Goal: Task Accomplishment & Management: Use online tool/utility

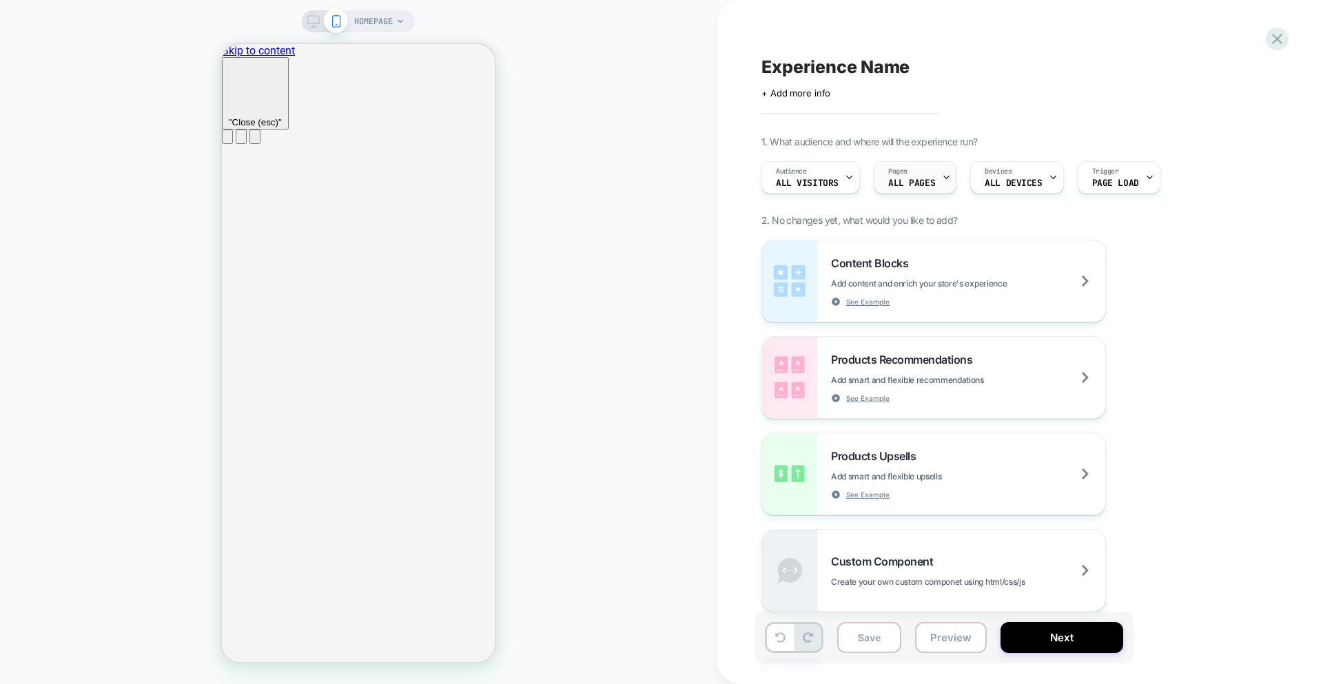
click at [913, 168] on div "Pages ALL PAGES" at bounding box center [912, 177] width 74 height 31
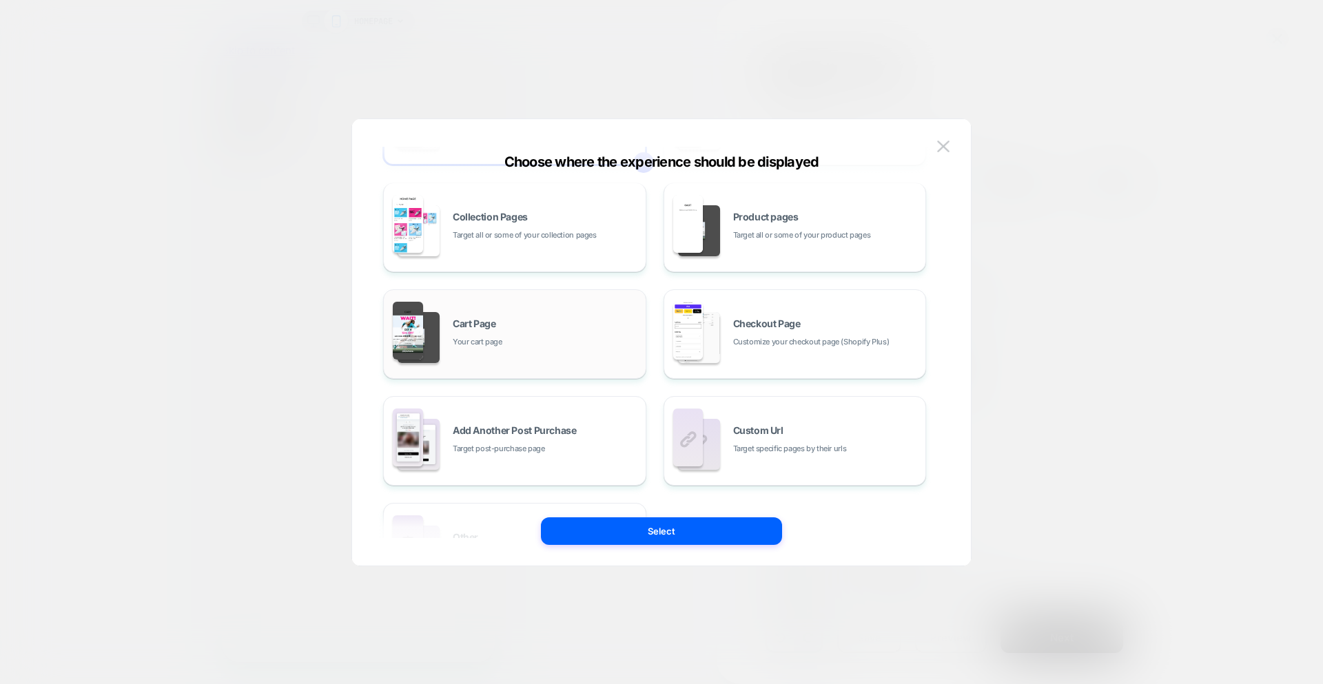
scroll to position [116, 0]
click at [573, 334] on div "Cart Page Your cart page" at bounding box center [546, 331] width 186 height 30
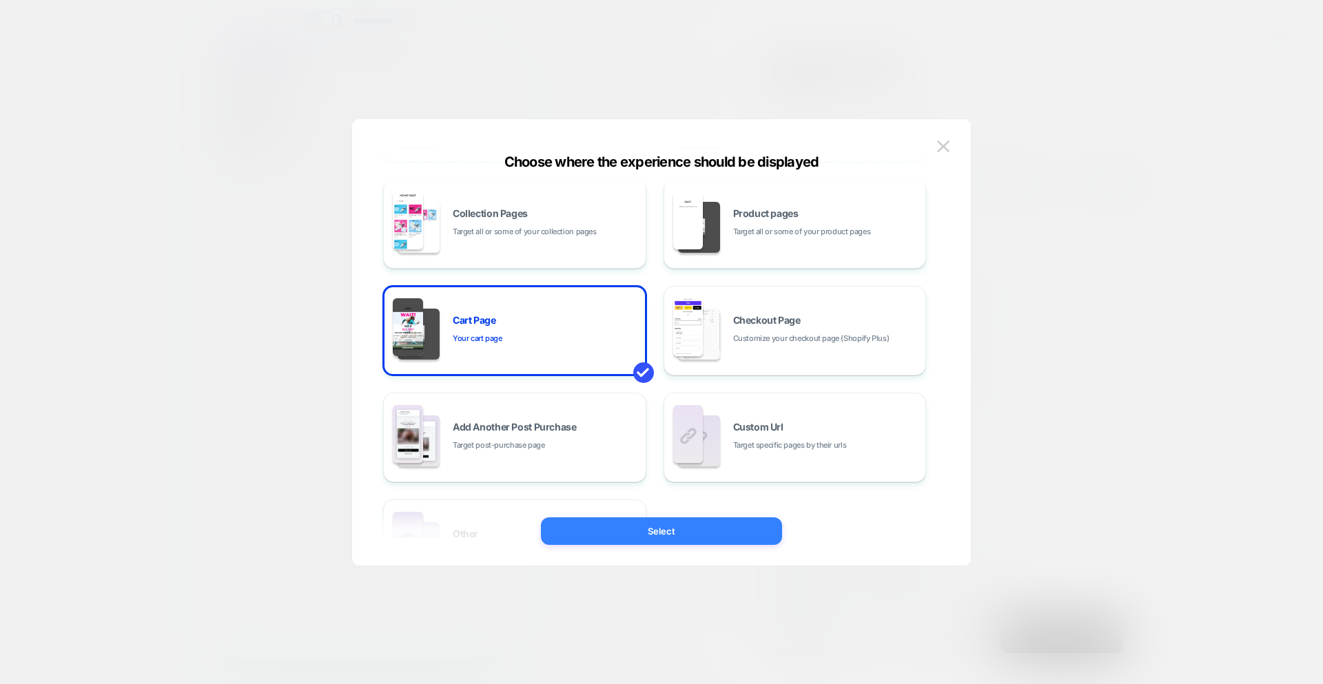
click at [657, 536] on button "Select" at bounding box center [661, 532] width 241 height 28
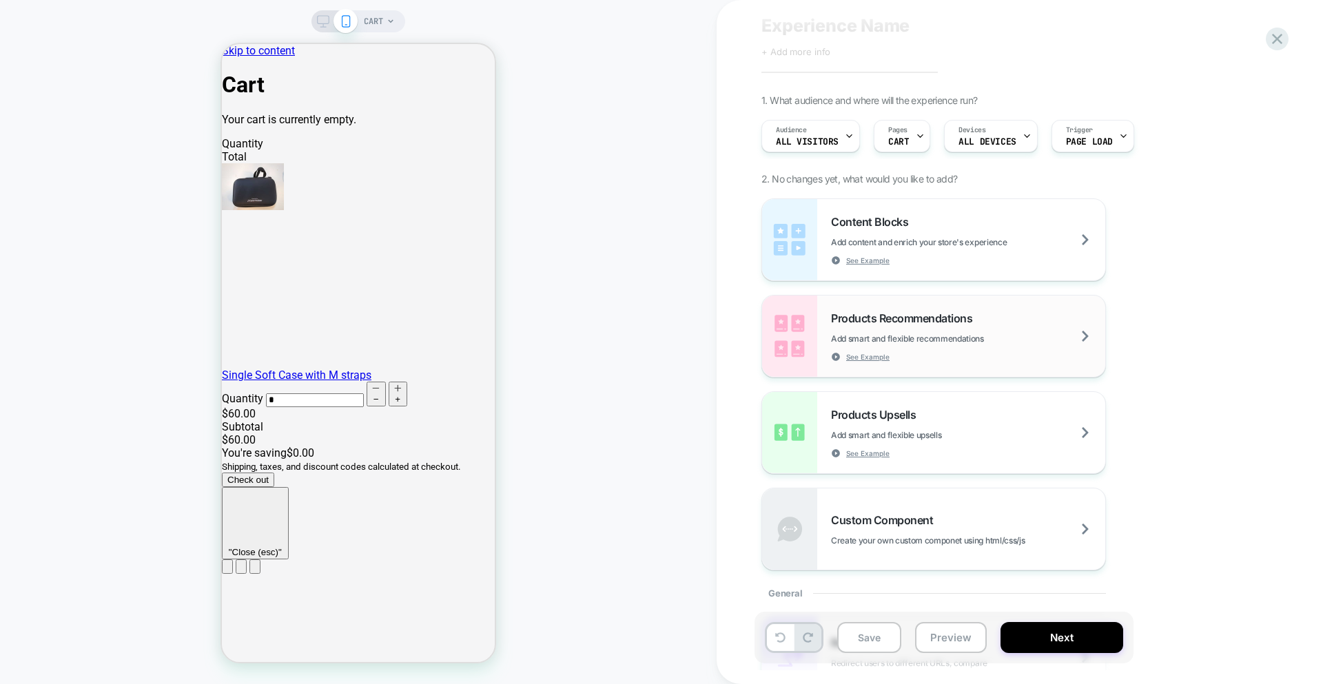
scroll to position [44, 0]
click at [1024, 314] on div "Products Recommendations Add smart and flexible recommendations See Example" at bounding box center [968, 334] width 274 height 50
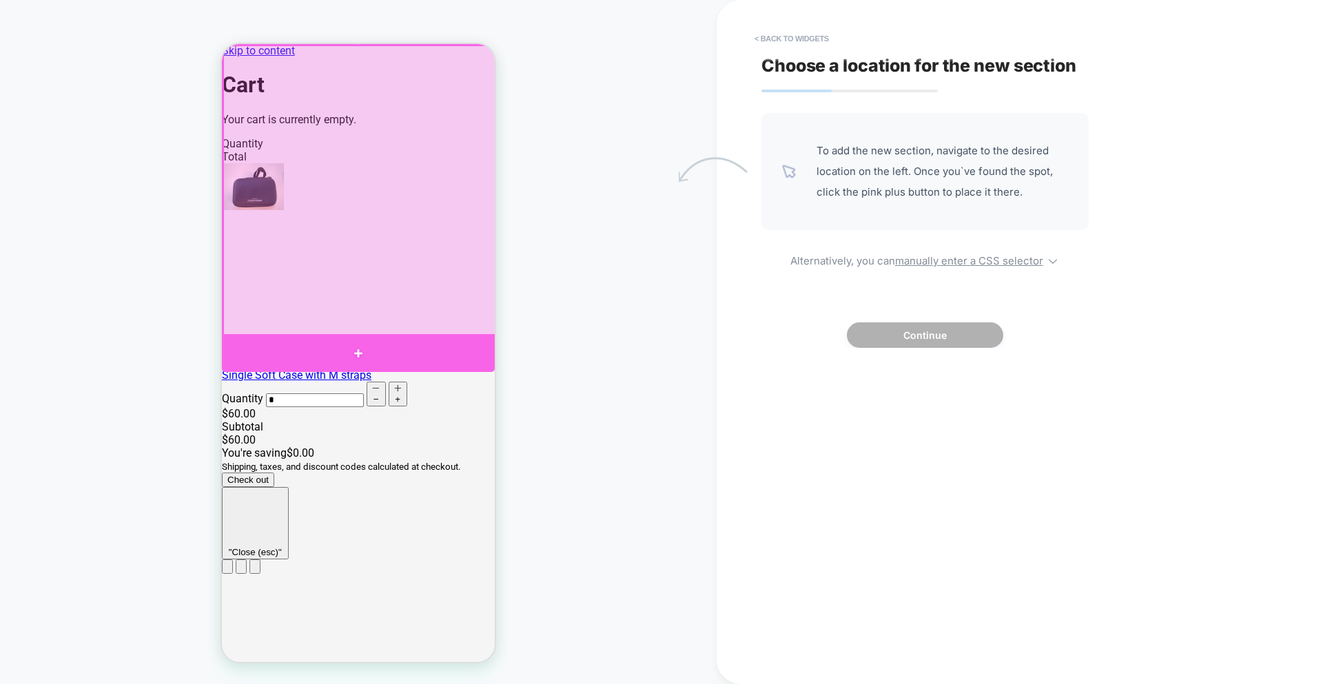
click at [364, 347] on div at bounding box center [358, 353] width 273 height 38
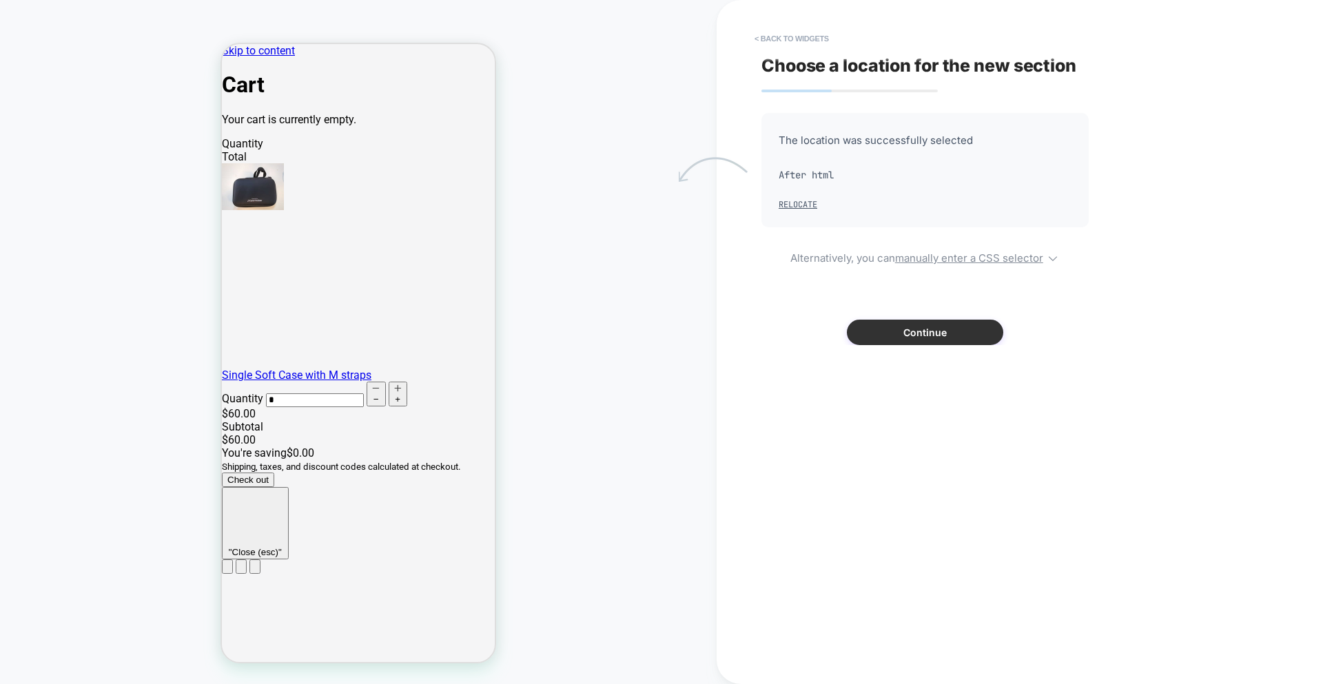
click at [968, 341] on button "Continue" at bounding box center [925, 333] width 156 height 26
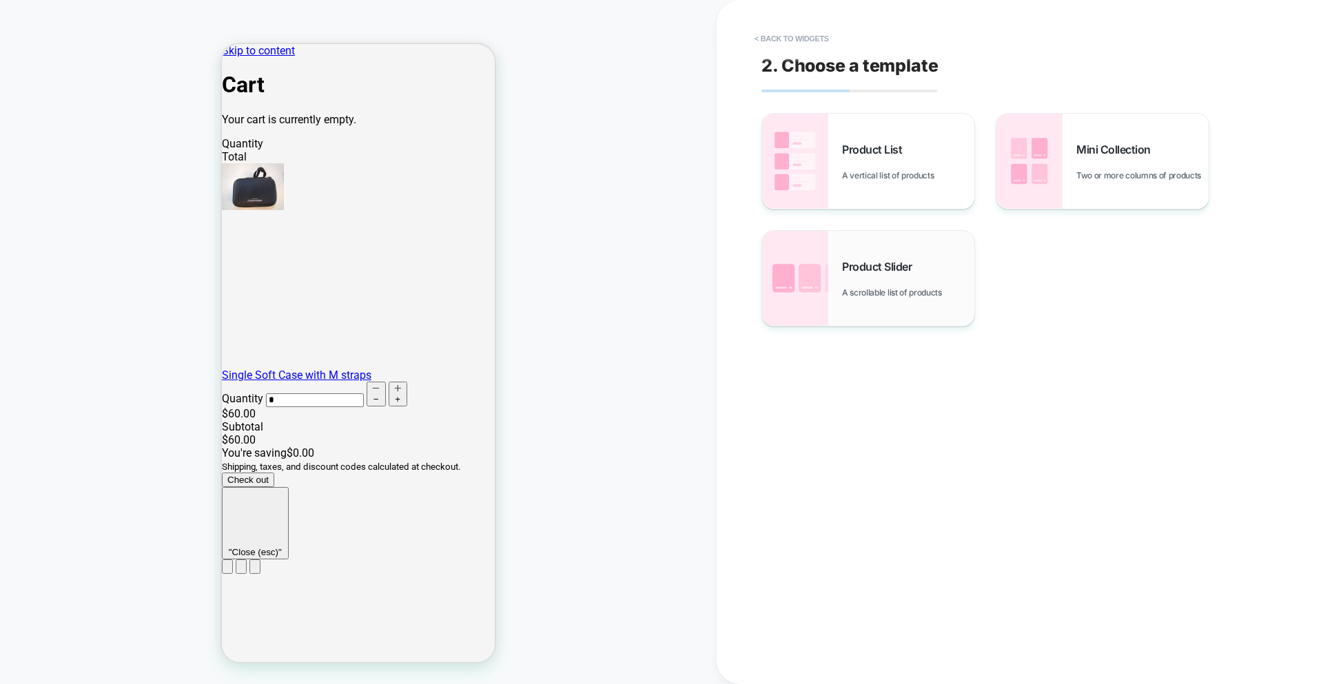
click at [942, 270] on div "Product Slider A scrollable list of products" at bounding box center [908, 279] width 132 height 38
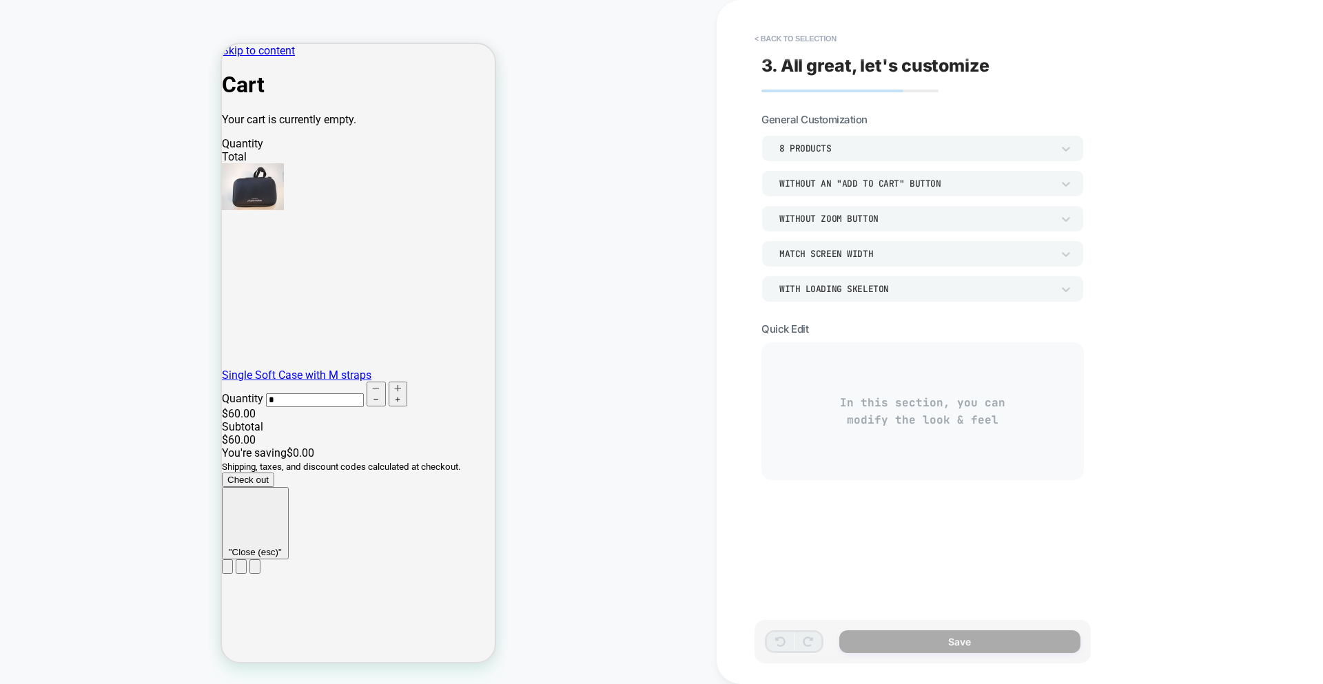
click at [875, 148] on div "8 Products" at bounding box center [916, 149] width 273 height 12
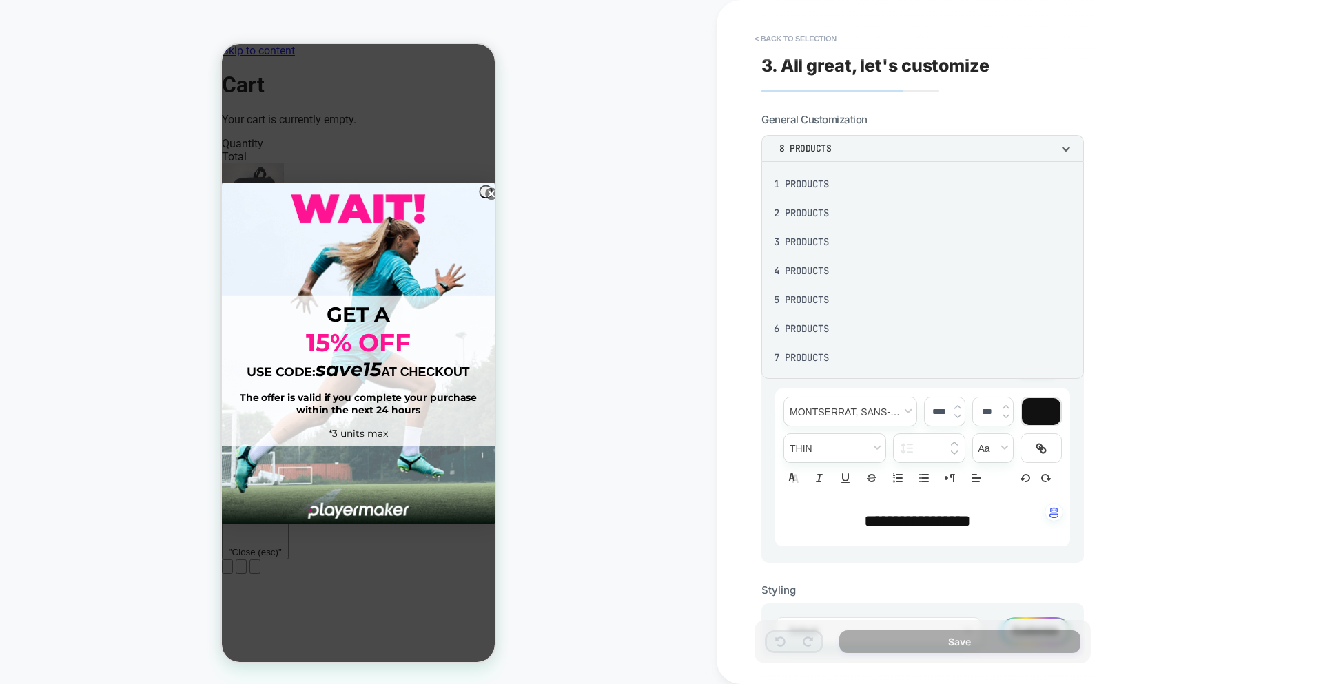
click at [813, 274] on div "4 Products" at bounding box center [923, 270] width 312 height 29
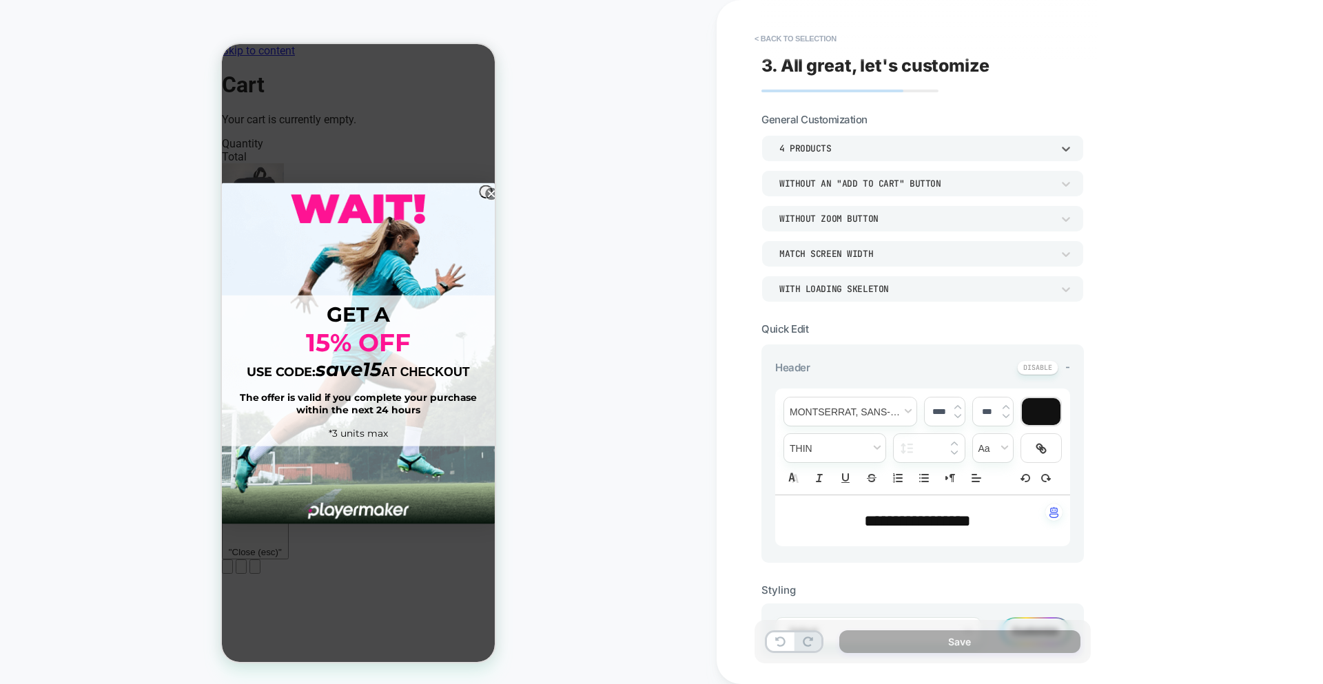
click at [427, 122] on div "Close dialog GET A 15% OFF USE CODE: save15 AT CHECKOUT The offer is valid if y…" at bounding box center [358, 353] width 273 height 618
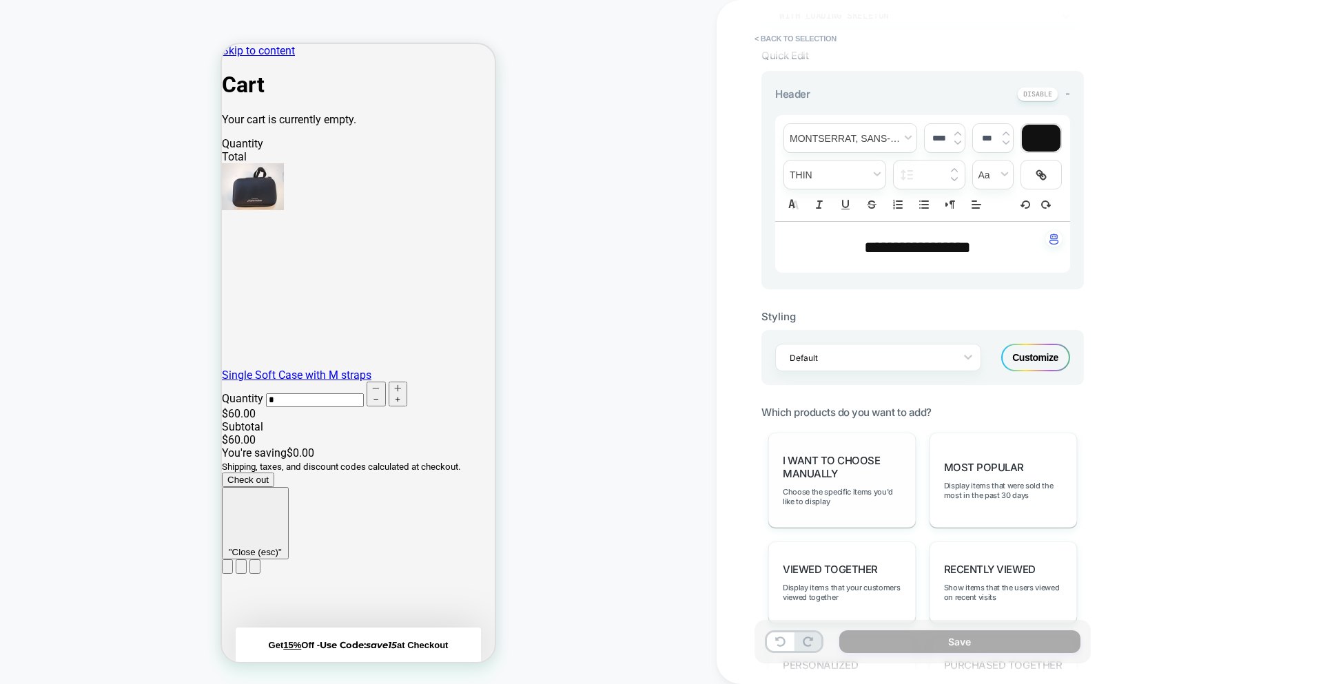
scroll to position [276, 0]
click at [881, 481] on div "I want to choose manually Choose the specific items you'd like to display" at bounding box center [843, 478] width 148 height 95
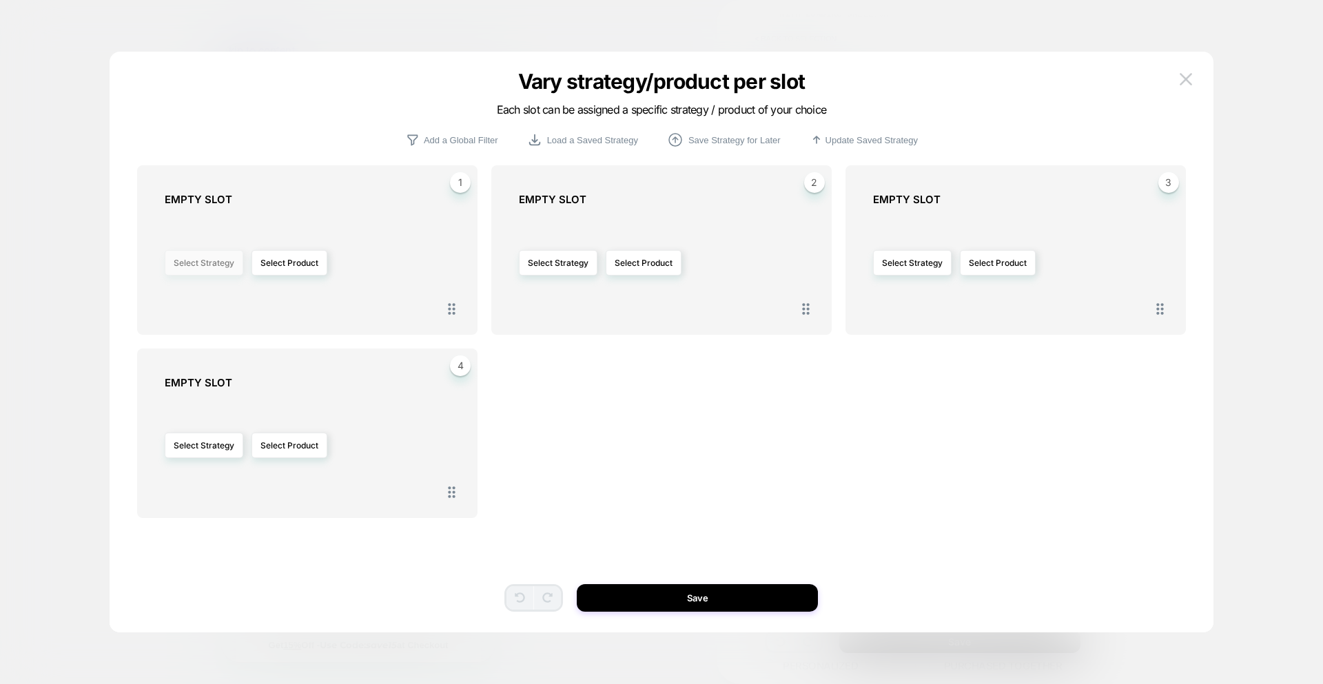
click at [217, 271] on button "Select Strategy" at bounding box center [204, 263] width 79 height 26
click at [306, 267] on button "Select Product" at bounding box center [290, 263] width 76 height 26
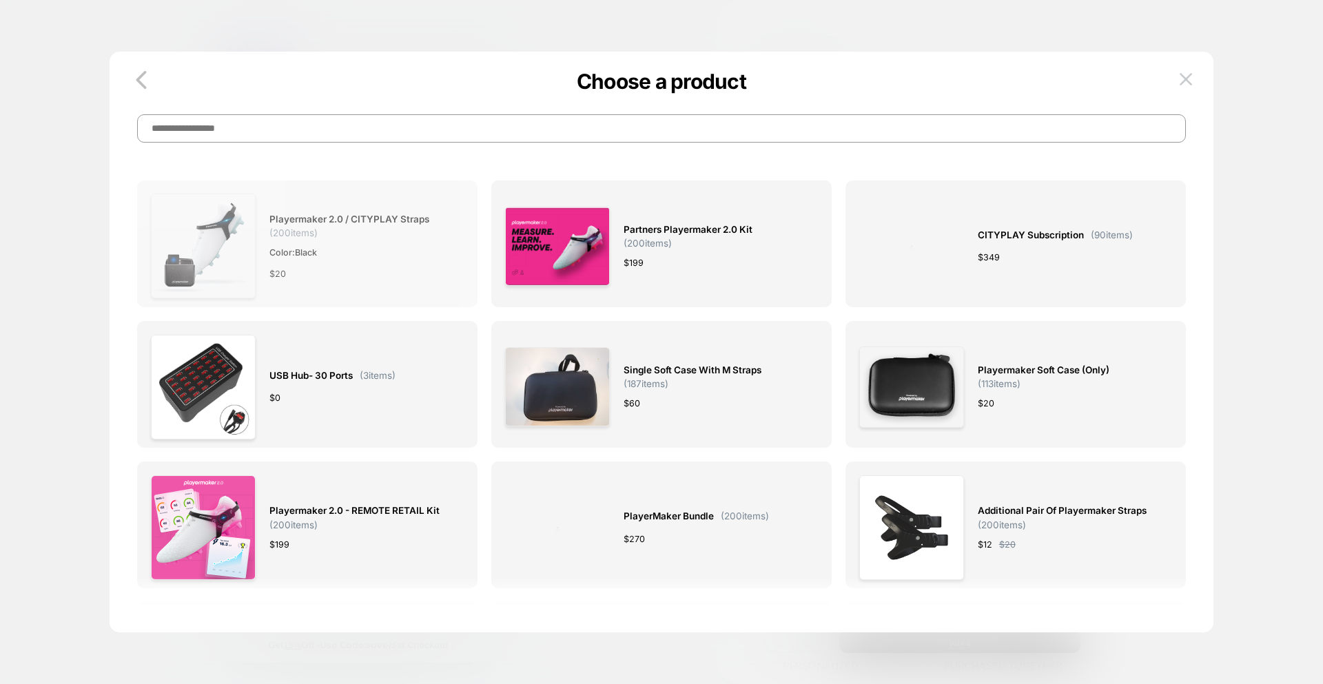
click at [417, 277] on div "$ 20" at bounding box center [360, 274] width 181 height 14
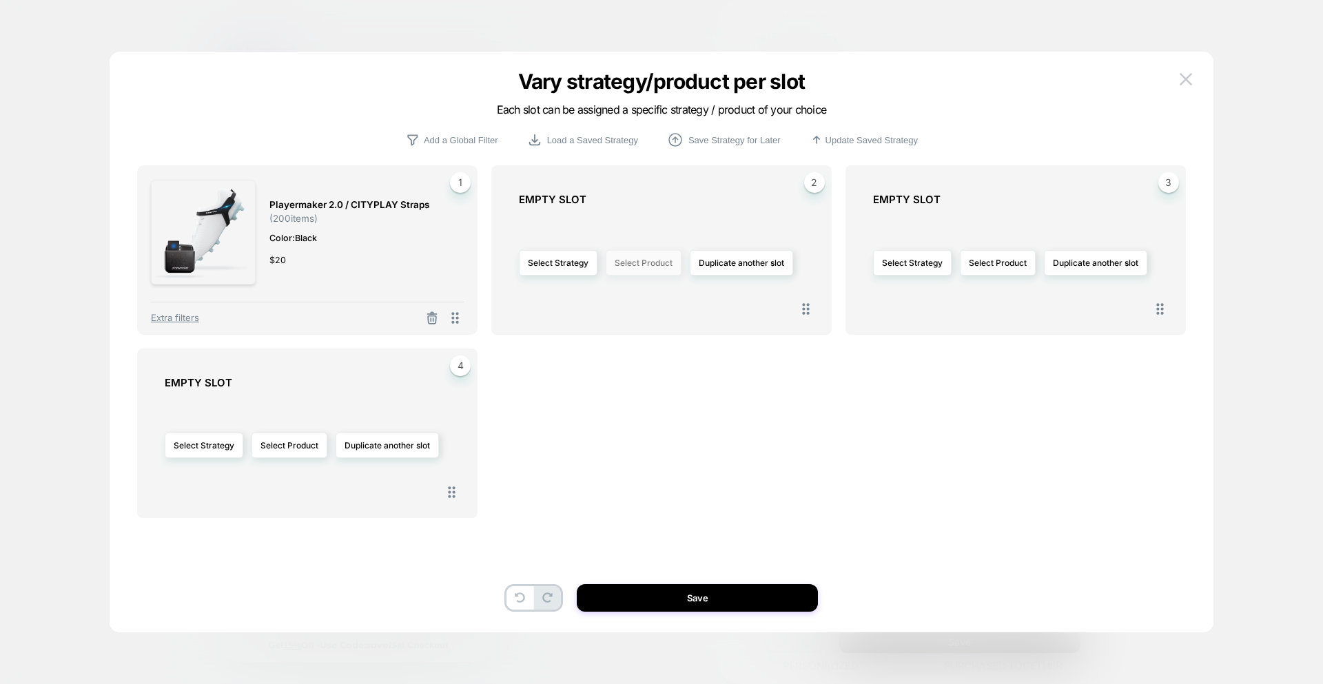
click at [642, 266] on button "Select Product" at bounding box center [644, 263] width 76 height 26
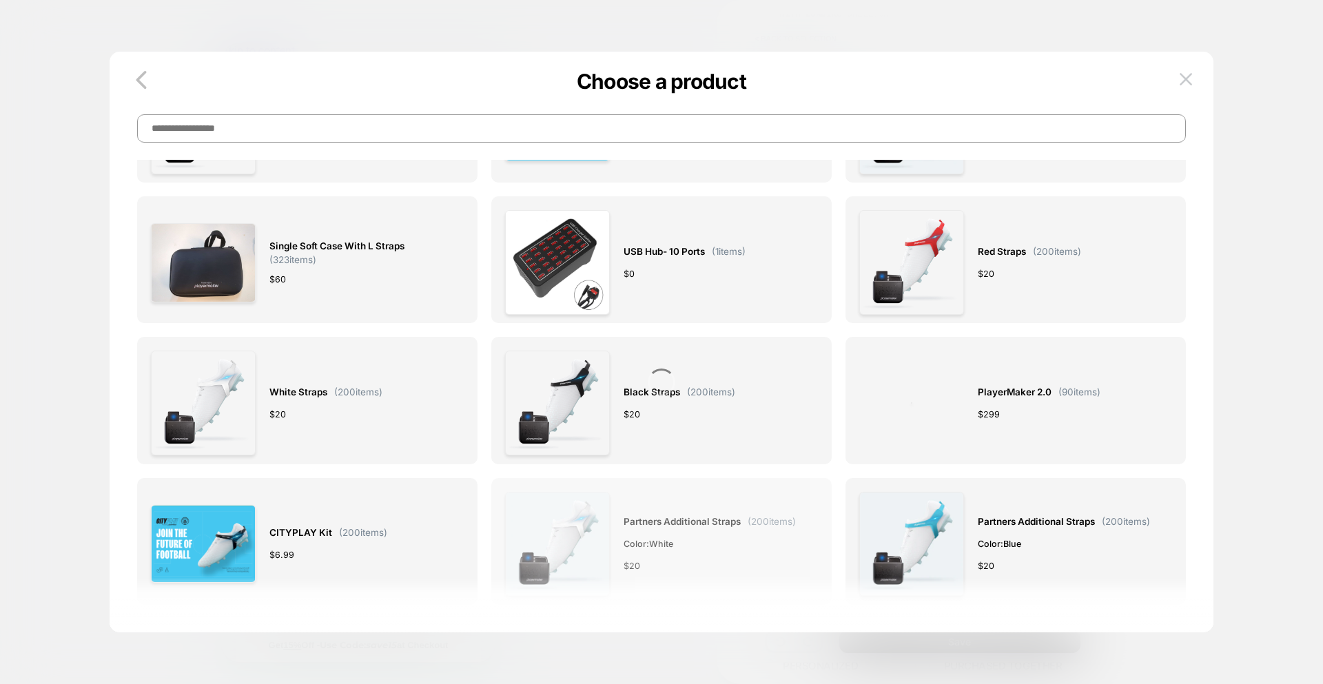
scroll to position [771, 0]
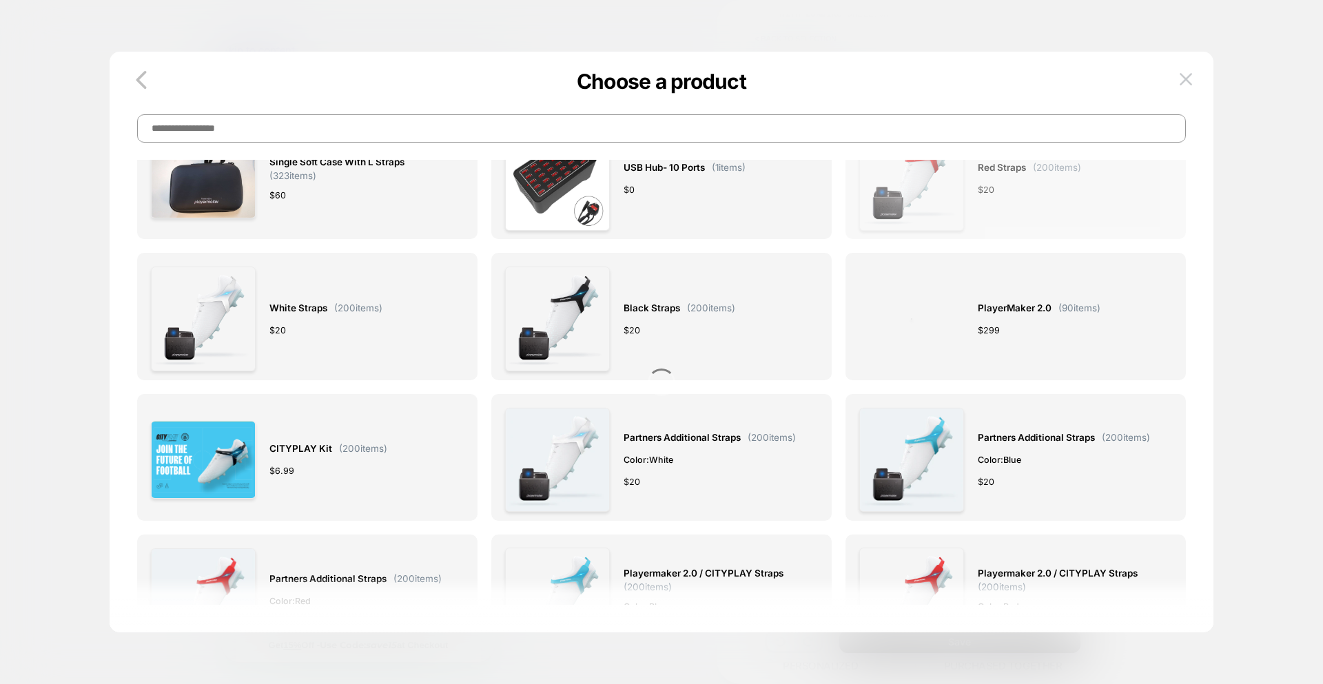
click at [1002, 216] on div "Red straps ( 200 items) $ 20" at bounding box center [1029, 178] width 103 height 105
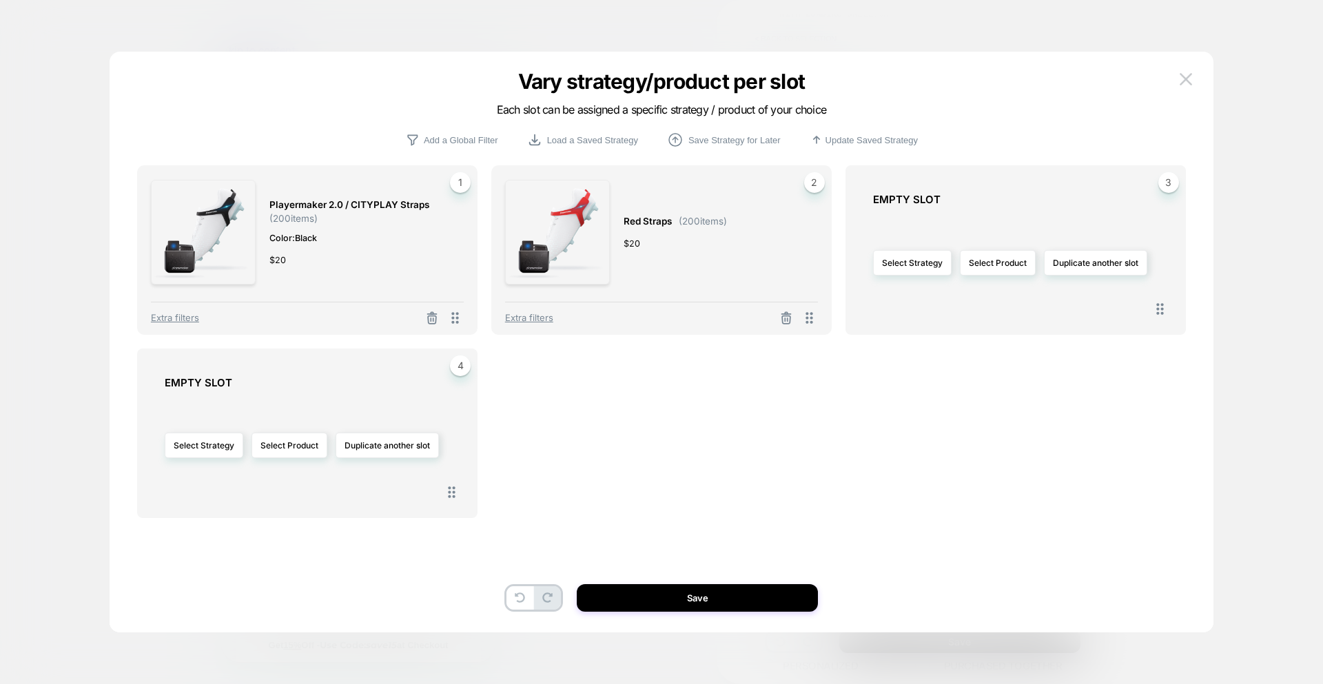
drag, startPoint x: 921, startPoint y: 266, endPoint x: 793, endPoint y: 344, distance: 149.4
click at [921, 266] on button "Select Strategy" at bounding box center [912, 263] width 79 height 26
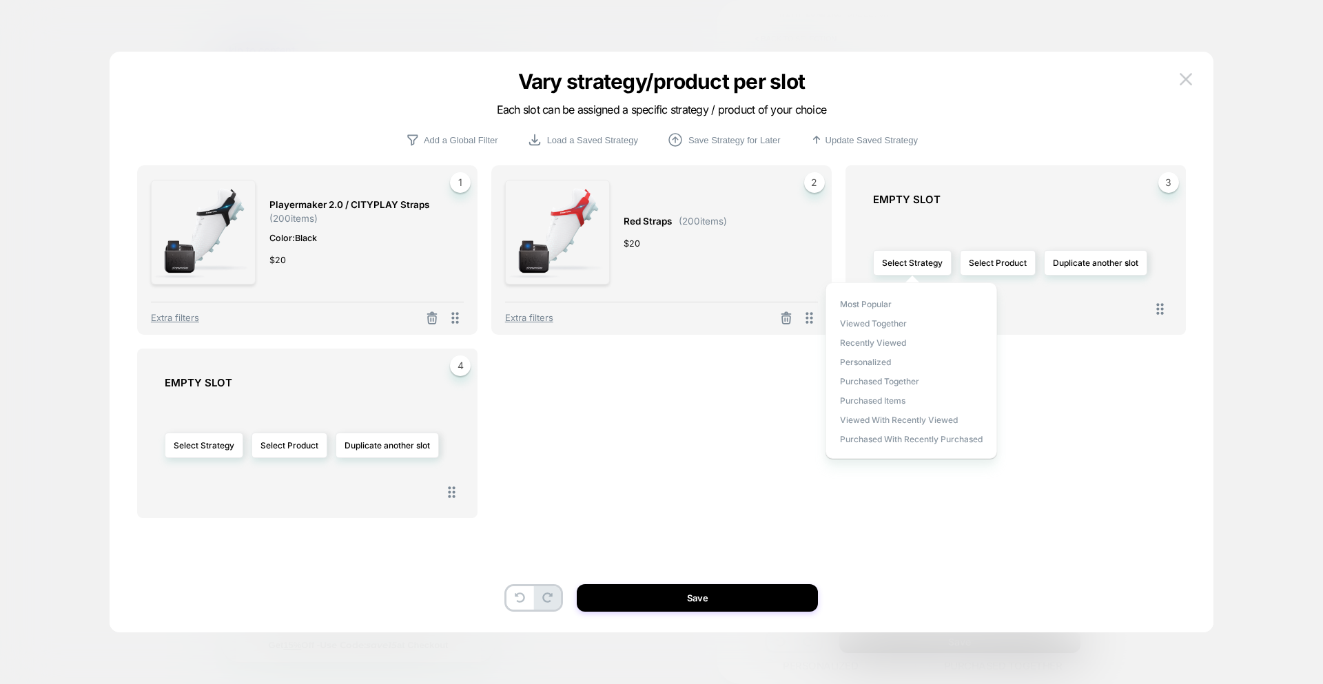
click at [937, 236] on div "Select Strategy Select Product Duplicate another slot" at bounding box center [1022, 263] width 299 height 100
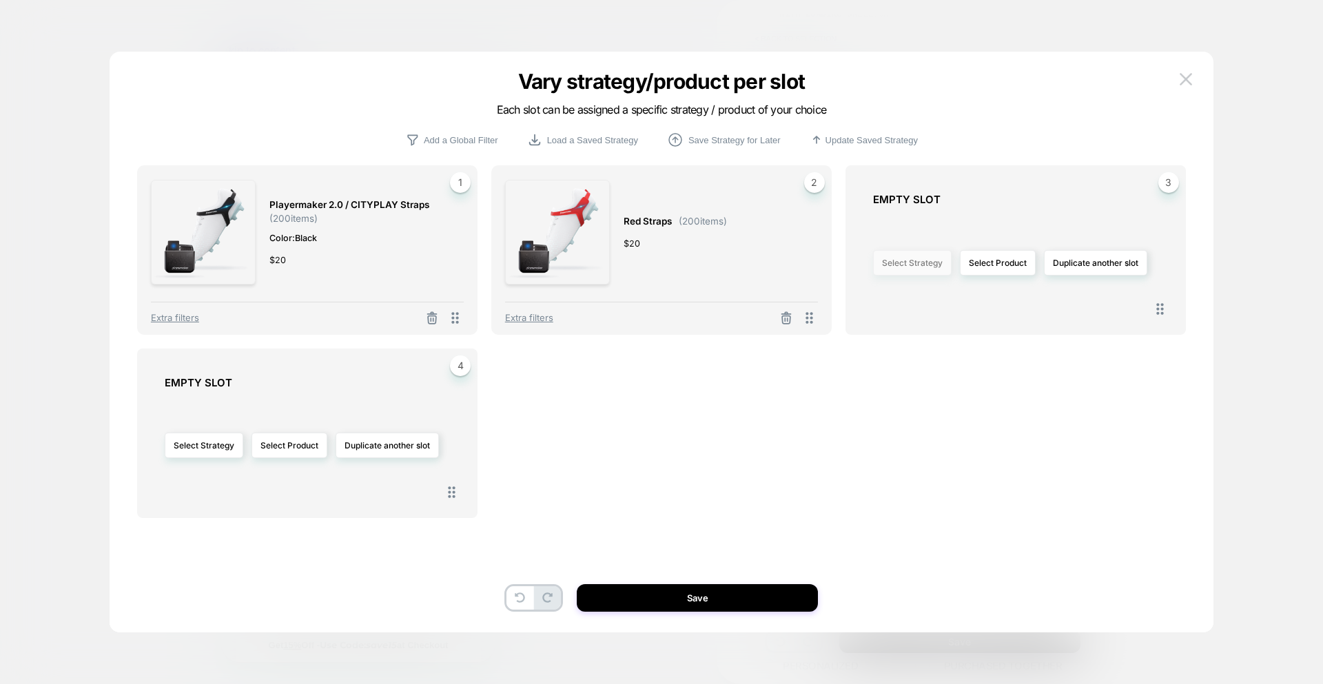
click at [923, 264] on button "Select Strategy" at bounding box center [912, 263] width 79 height 26
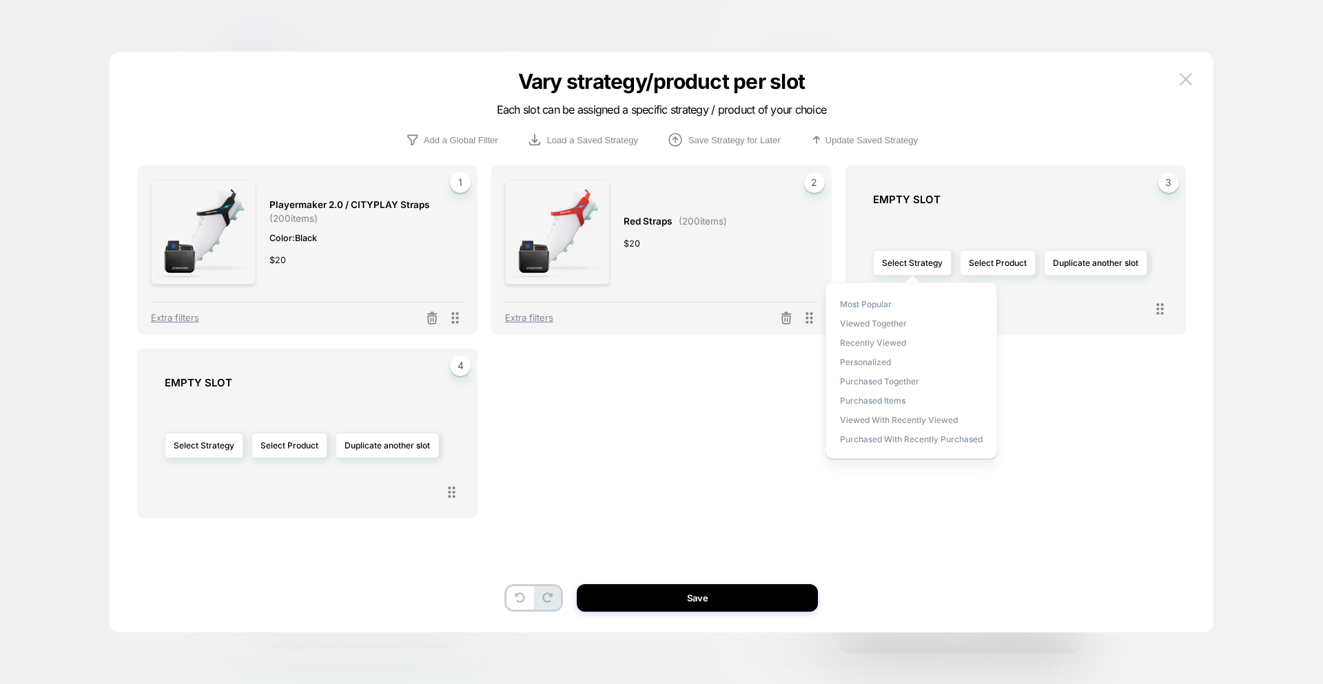
click at [988, 236] on div "Select Strategy Select Product Duplicate another slot" at bounding box center [1022, 263] width 299 height 100
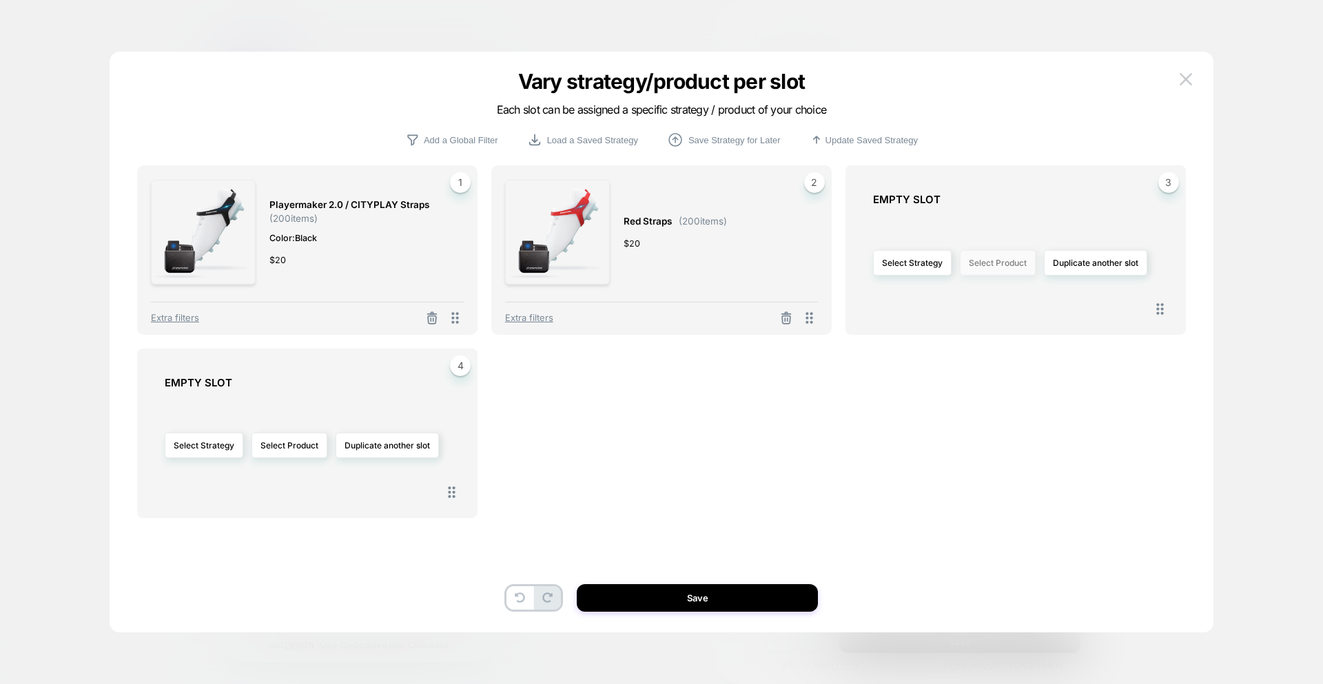
click at [994, 256] on button "Select Product" at bounding box center [998, 263] width 76 height 26
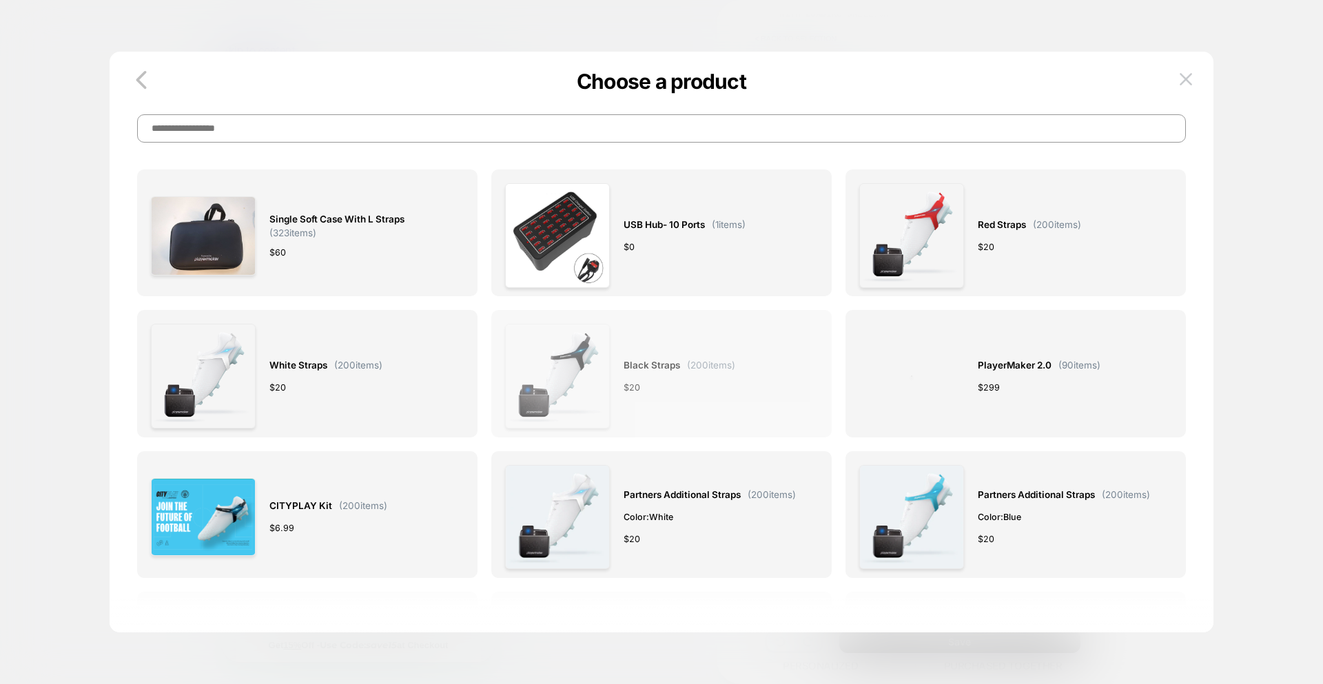
scroll to position [720, 0]
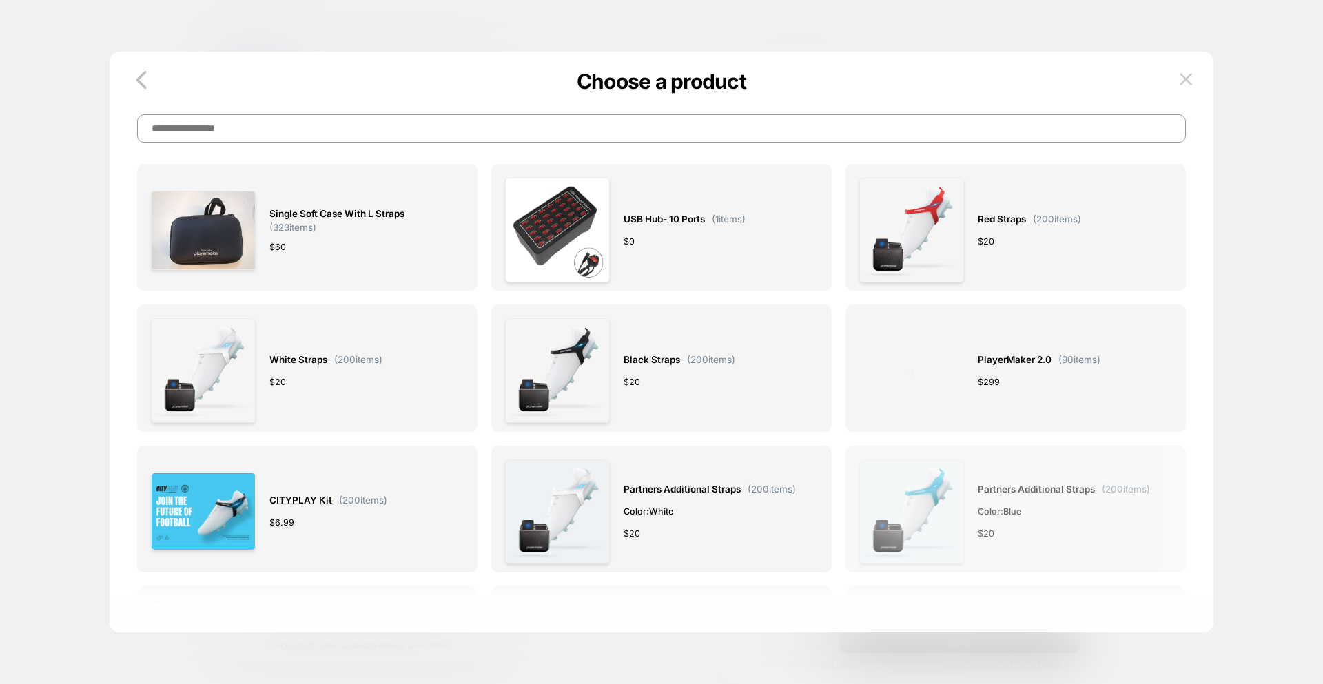
click at [933, 500] on img at bounding box center [912, 512] width 105 height 105
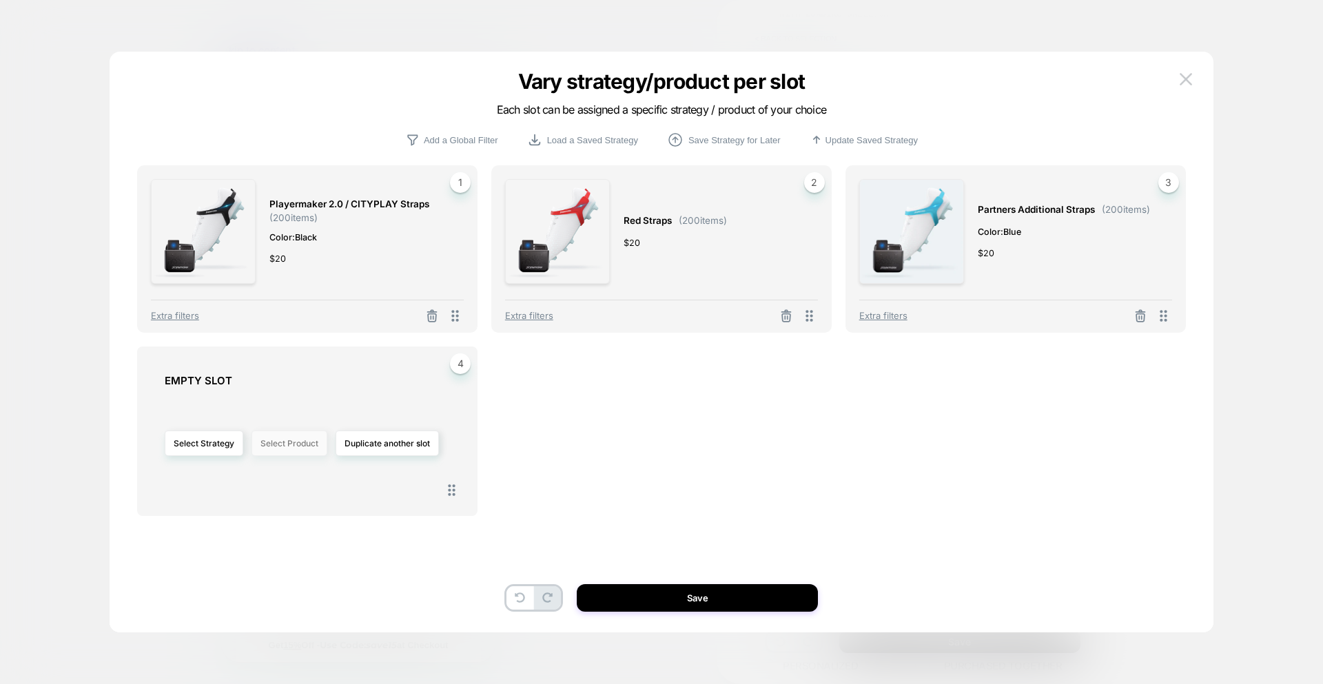
click at [275, 445] on button "Select Product" at bounding box center [290, 444] width 76 height 26
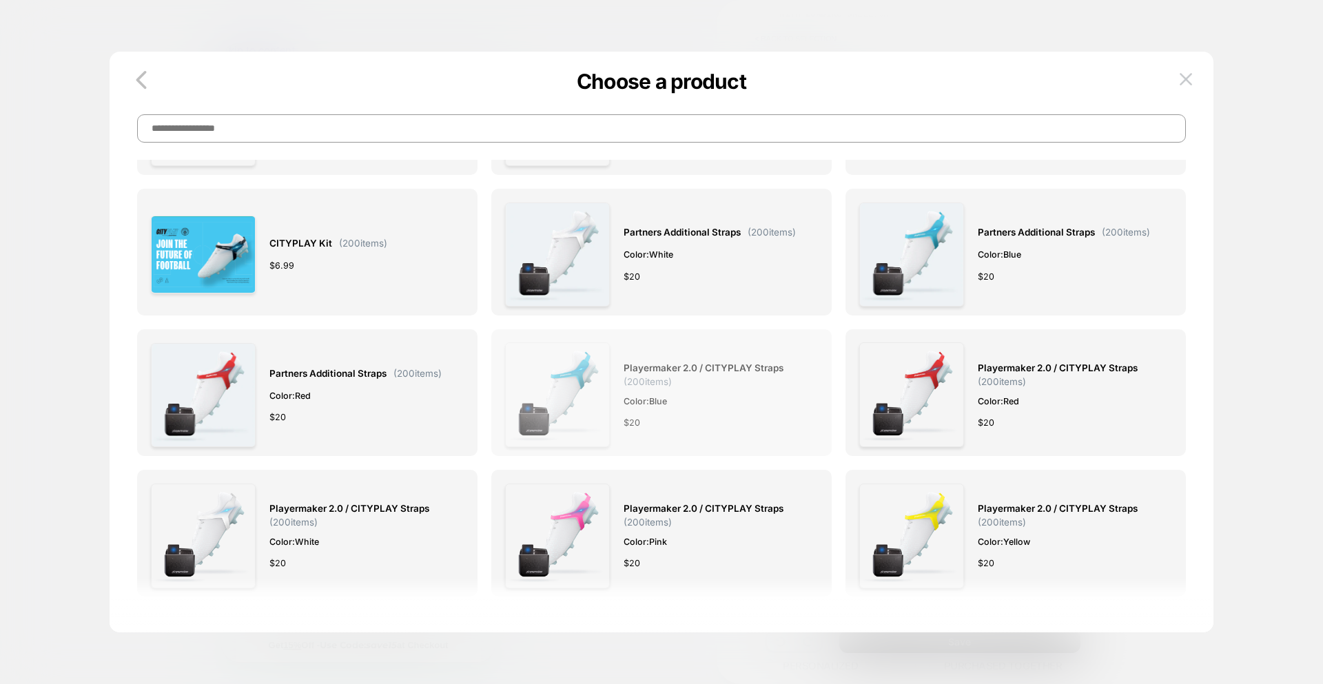
scroll to position [982, 0]
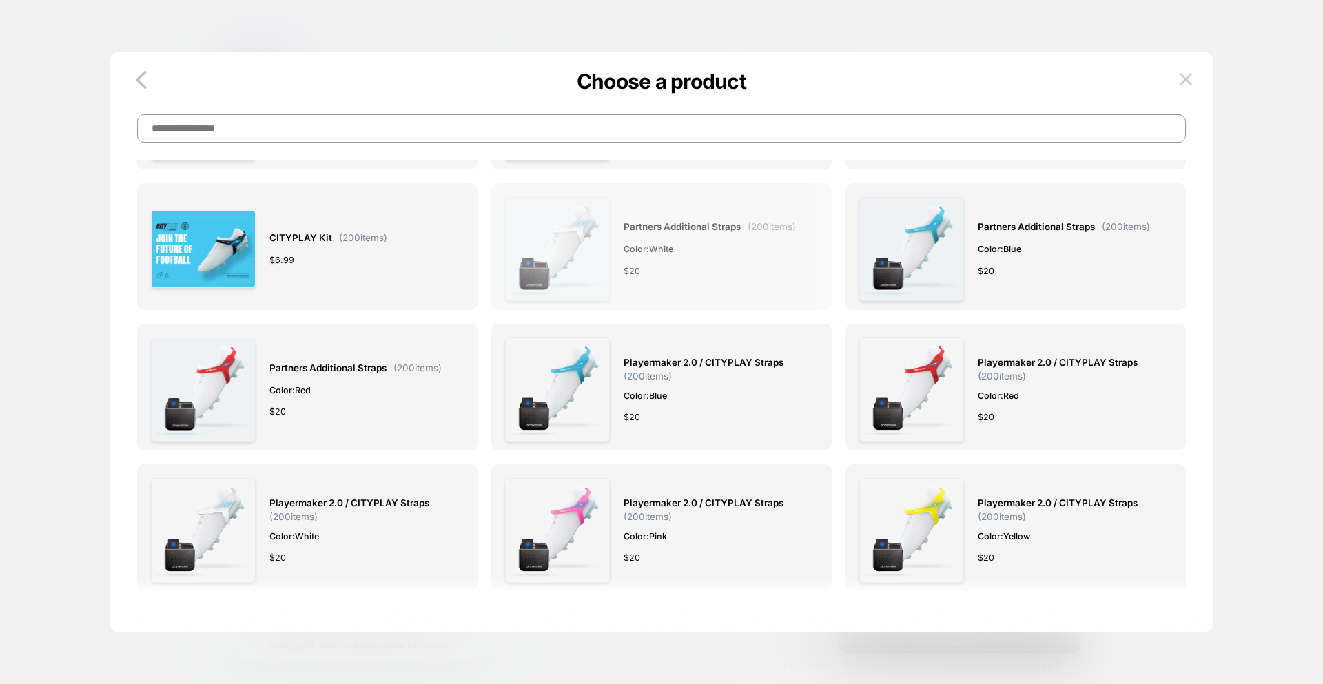
click at [676, 276] on div "$ 20" at bounding box center [710, 271] width 172 height 14
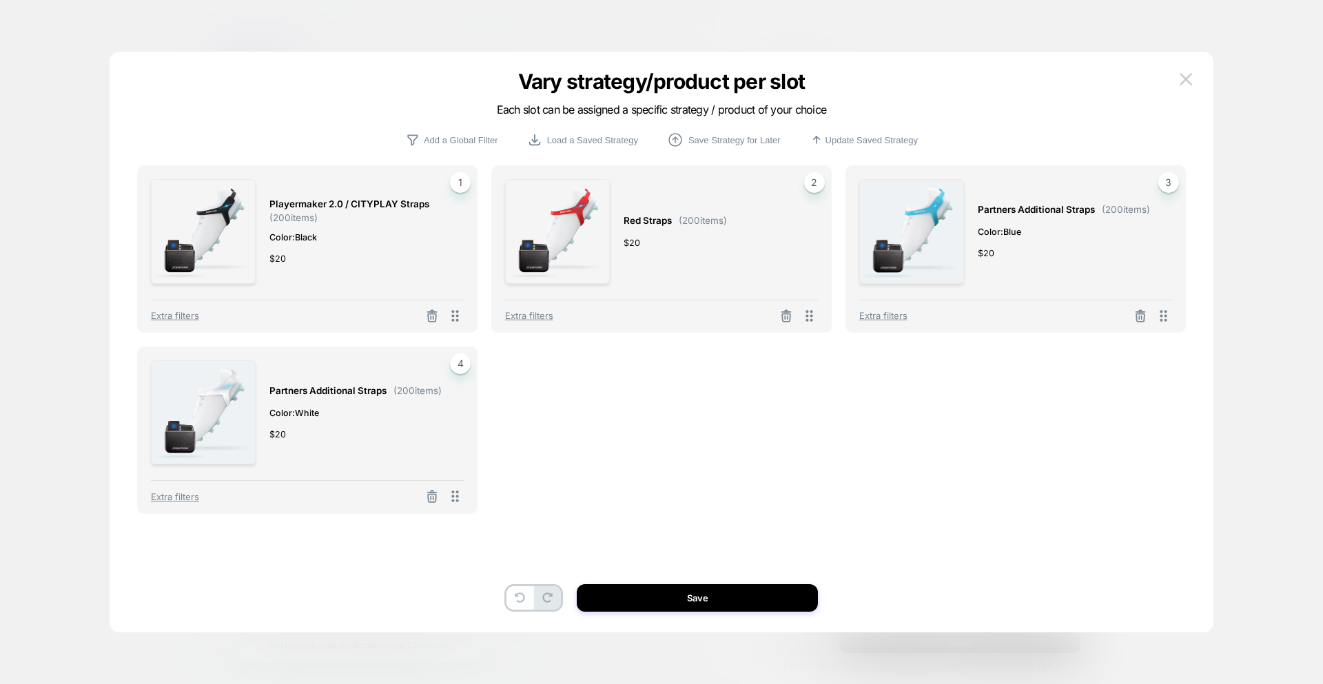
click at [723, 601] on button "Save" at bounding box center [697, 599] width 241 height 28
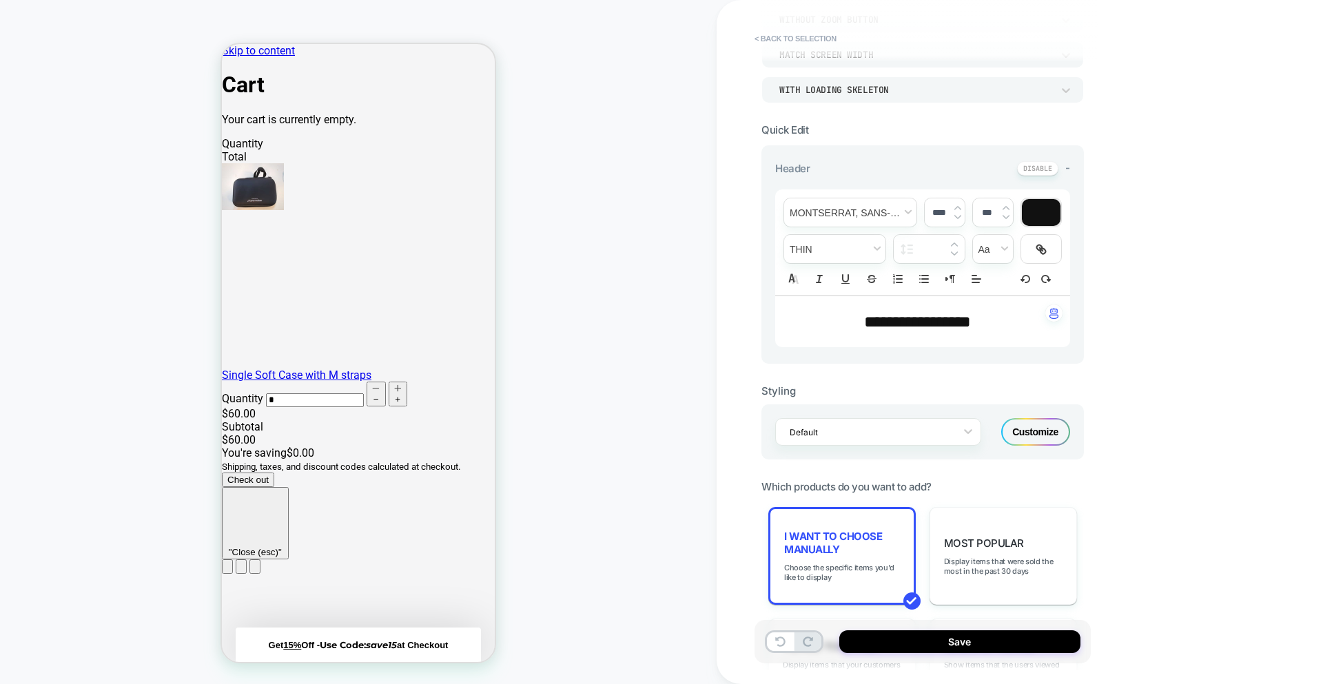
scroll to position [0, 0]
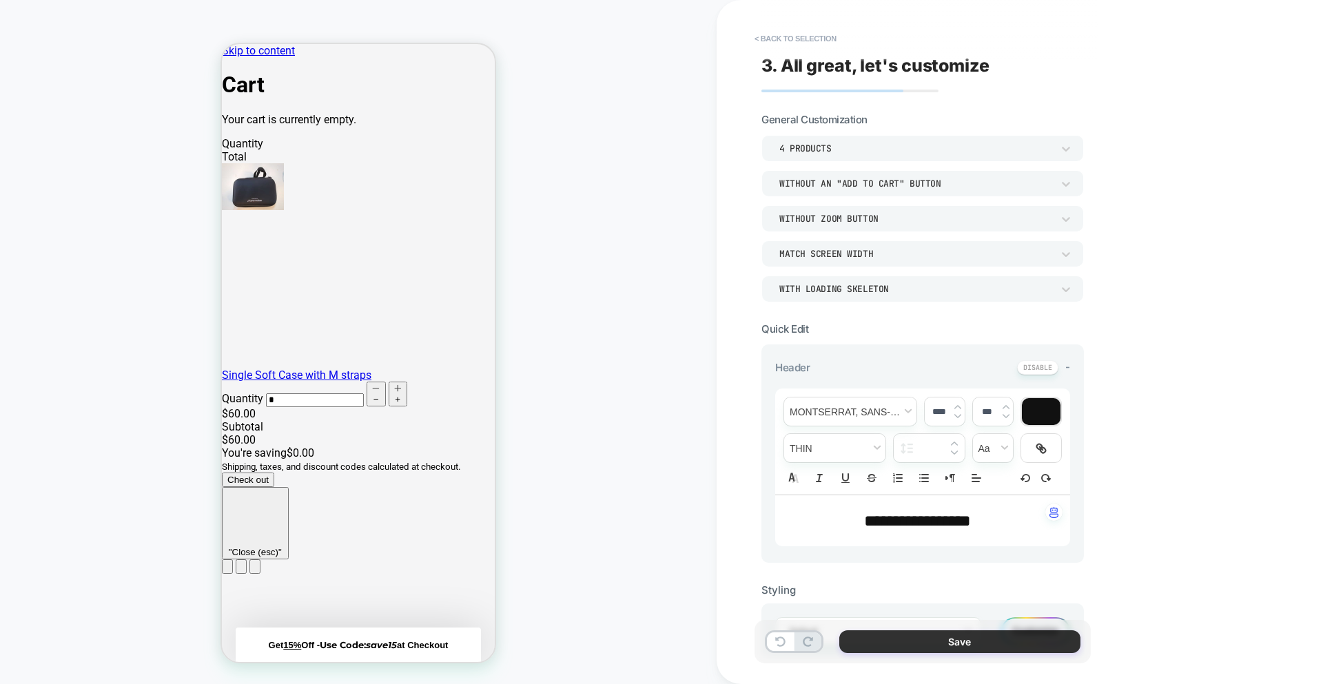
click at [984, 647] on button "Save" at bounding box center [960, 642] width 241 height 23
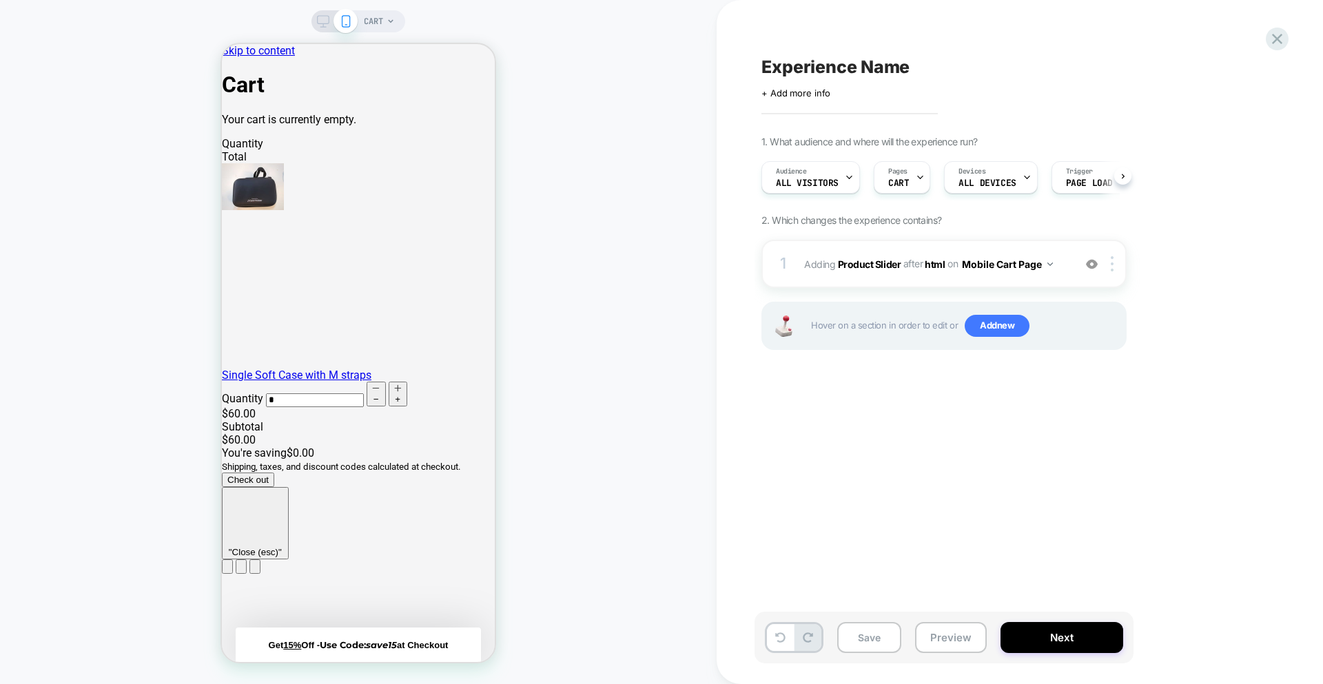
scroll to position [0, 1]
click at [1089, 265] on img at bounding box center [1092, 264] width 12 height 12
click at [1093, 266] on img at bounding box center [1092, 264] width 12 height 12
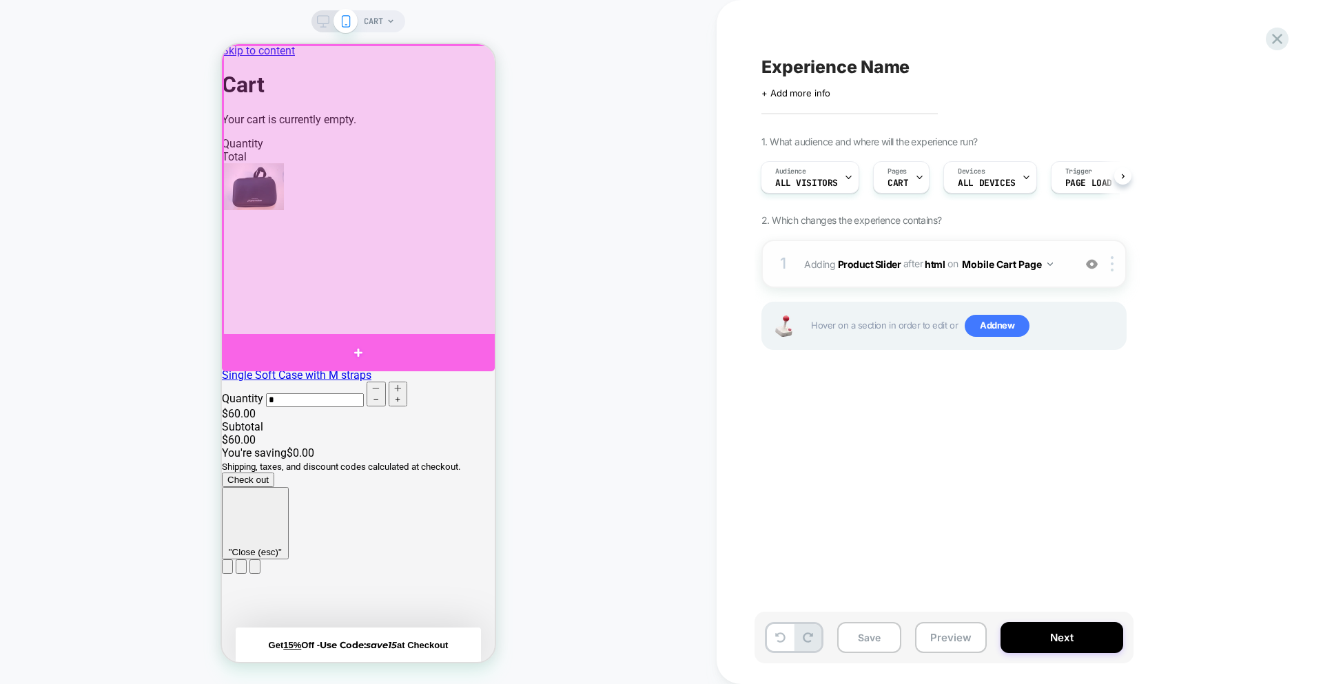
click at [404, 356] on div at bounding box center [358, 352] width 273 height 37
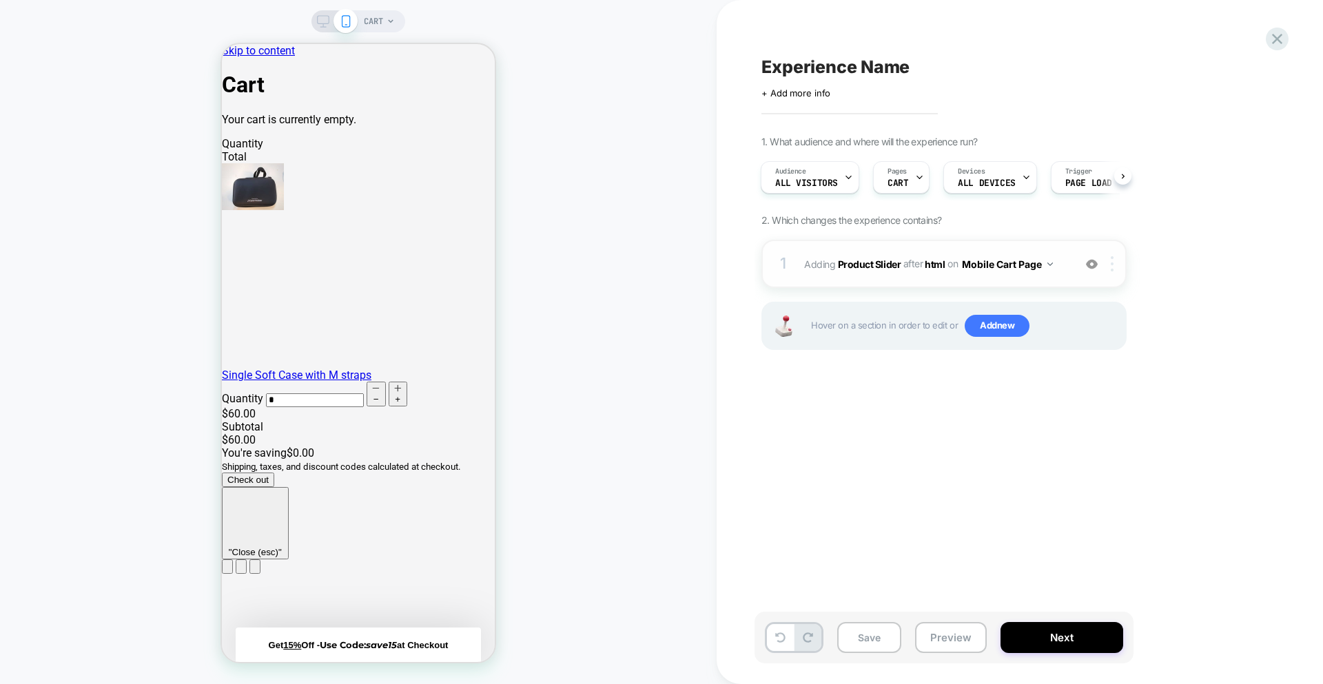
click at [1118, 267] on div at bounding box center [1115, 263] width 23 height 15
click at [1113, 261] on img at bounding box center [1112, 263] width 3 height 15
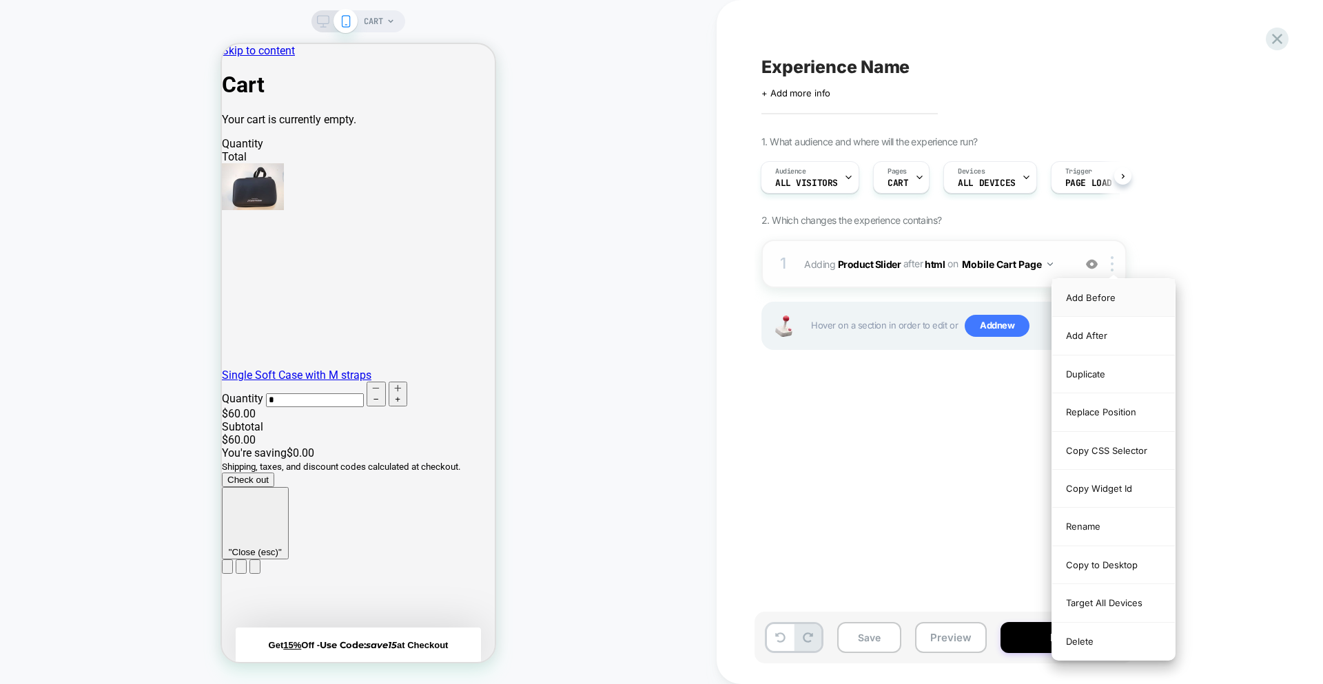
click at [1115, 297] on div "Add Before" at bounding box center [1114, 298] width 123 height 38
click at [1091, 340] on div "Add After" at bounding box center [1114, 336] width 123 height 38
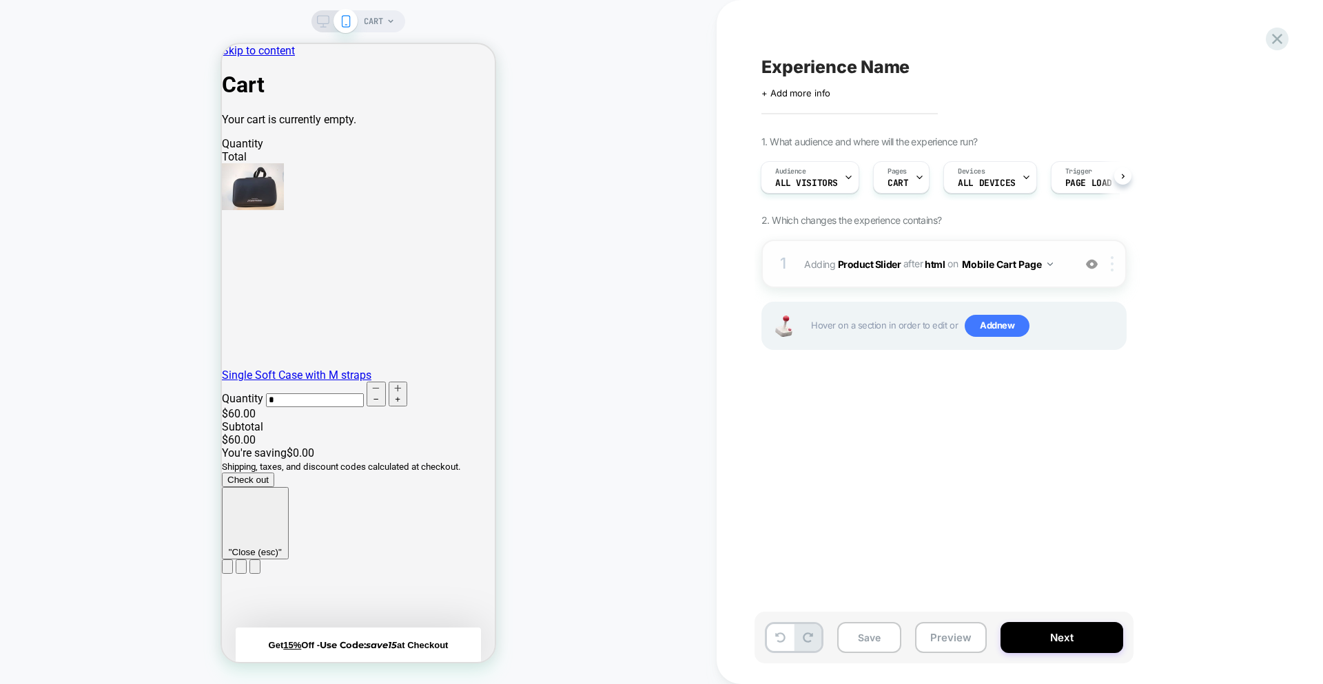
click at [1113, 265] on img at bounding box center [1112, 263] width 3 height 15
click at [1113, 268] on img at bounding box center [1112, 263] width 3 height 15
click at [1110, 270] on div at bounding box center [1115, 263] width 23 height 15
click at [1111, 269] on img at bounding box center [1112, 263] width 3 height 15
click at [318, 23] on icon at bounding box center [323, 21] width 12 height 12
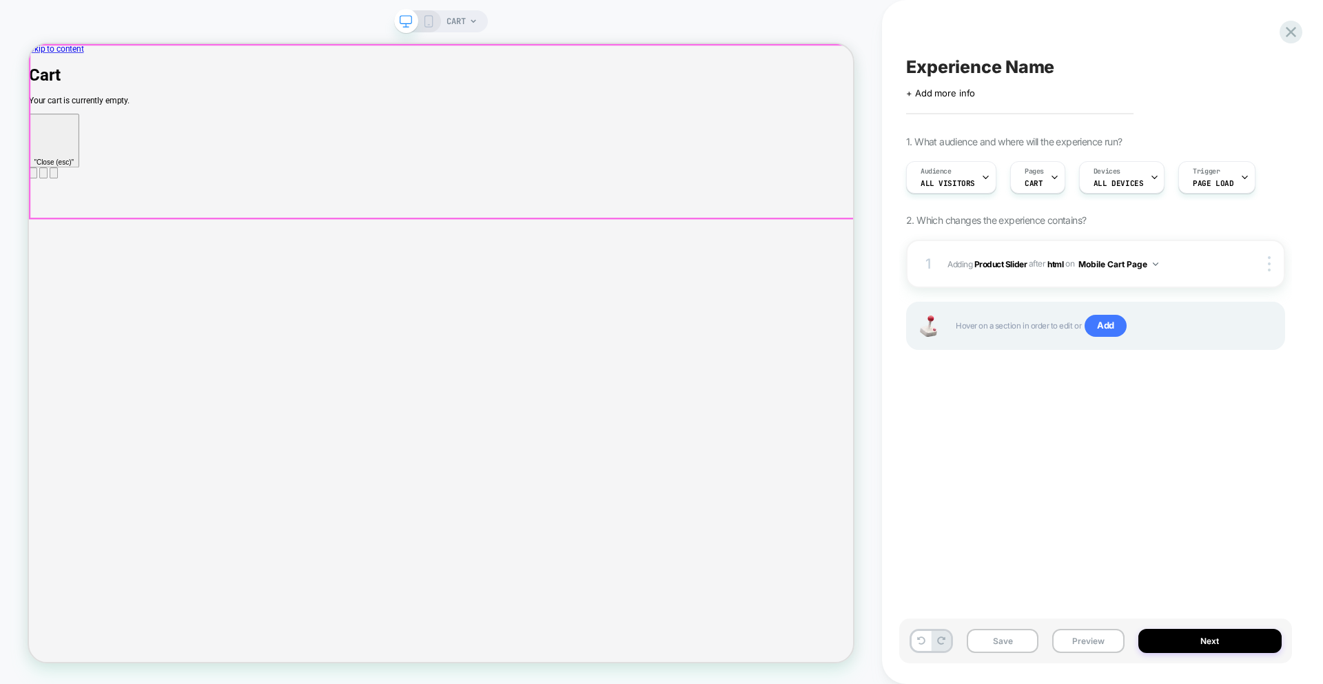
scroll to position [0, 1]
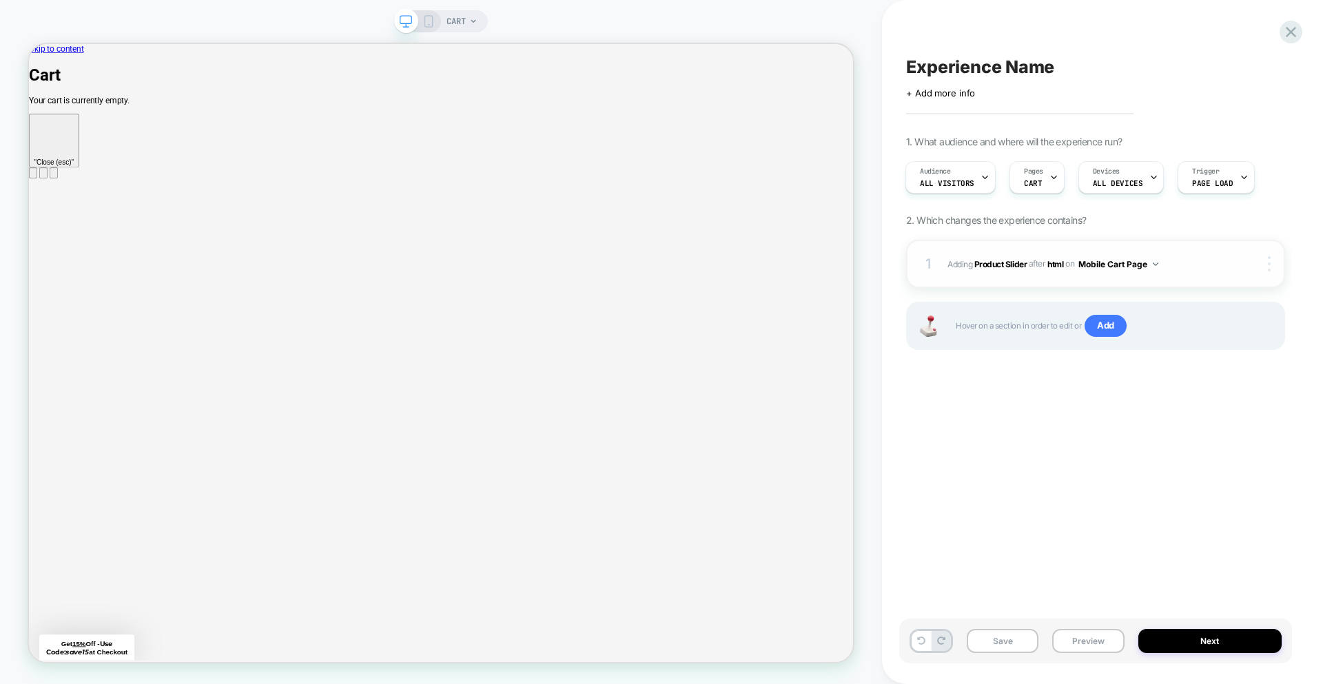
click at [1275, 263] on div at bounding box center [1272, 263] width 26 height 15
click at [1295, 35] on icon at bounding box center [1291, 32] width 10 height 10
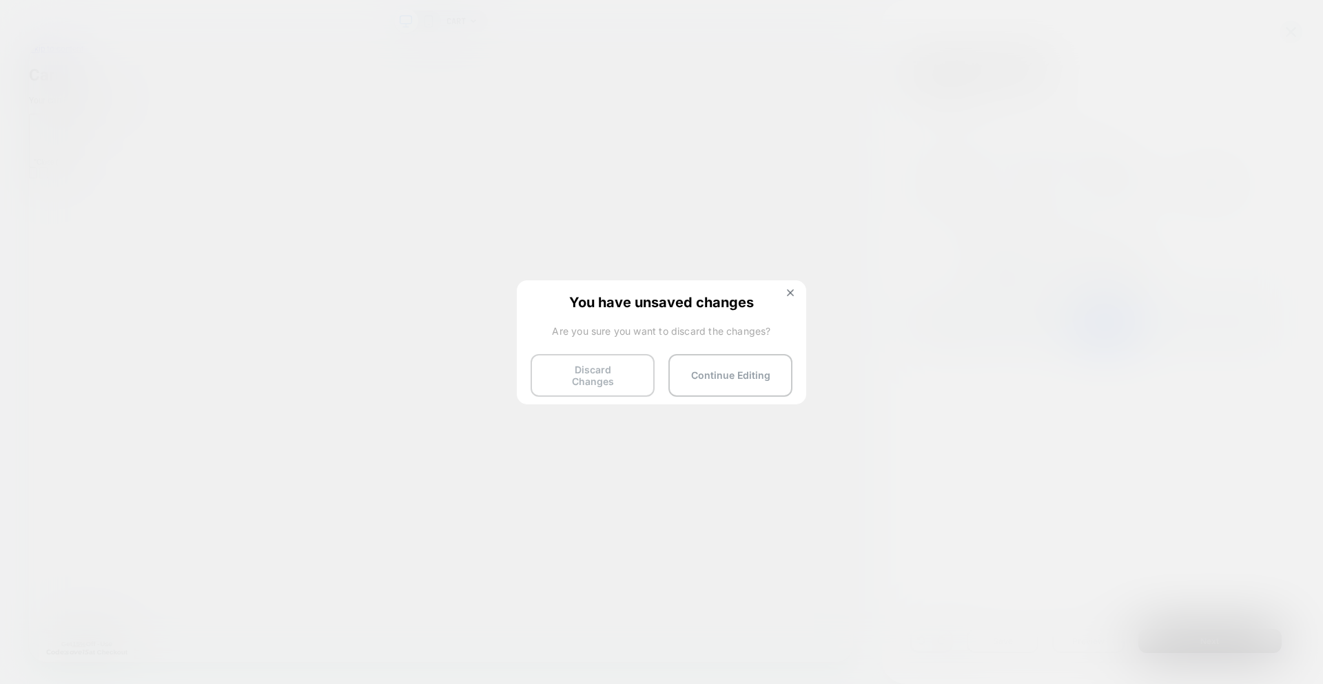
click at [629, 379] on button "Discard Changes" at bounding box center [593, 375] width 124 height 43
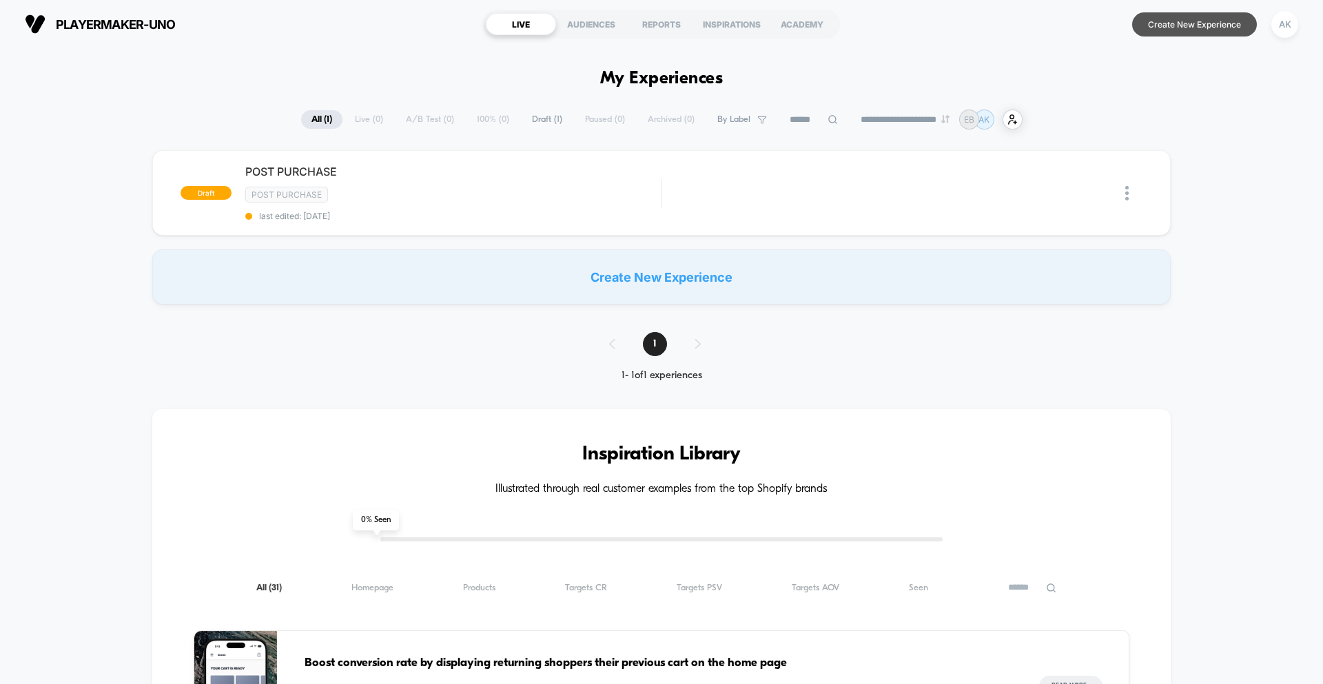
click at [1185, 26] on button "Create New Experience" at bounding box center [1195, 24] width 125 height 24
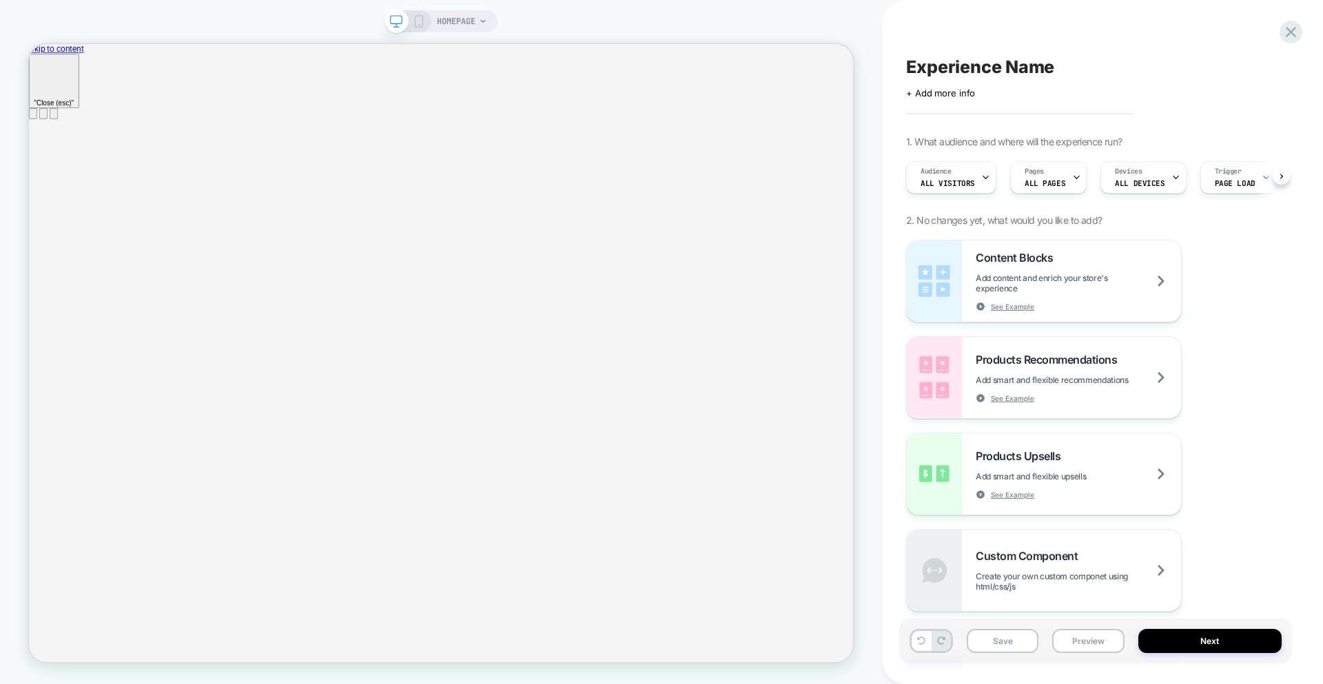
scroll to position [0, 1]
click at [1057, 181] on span "ALL PAGES" at bounding box center [1044, 184] width 41 height 10
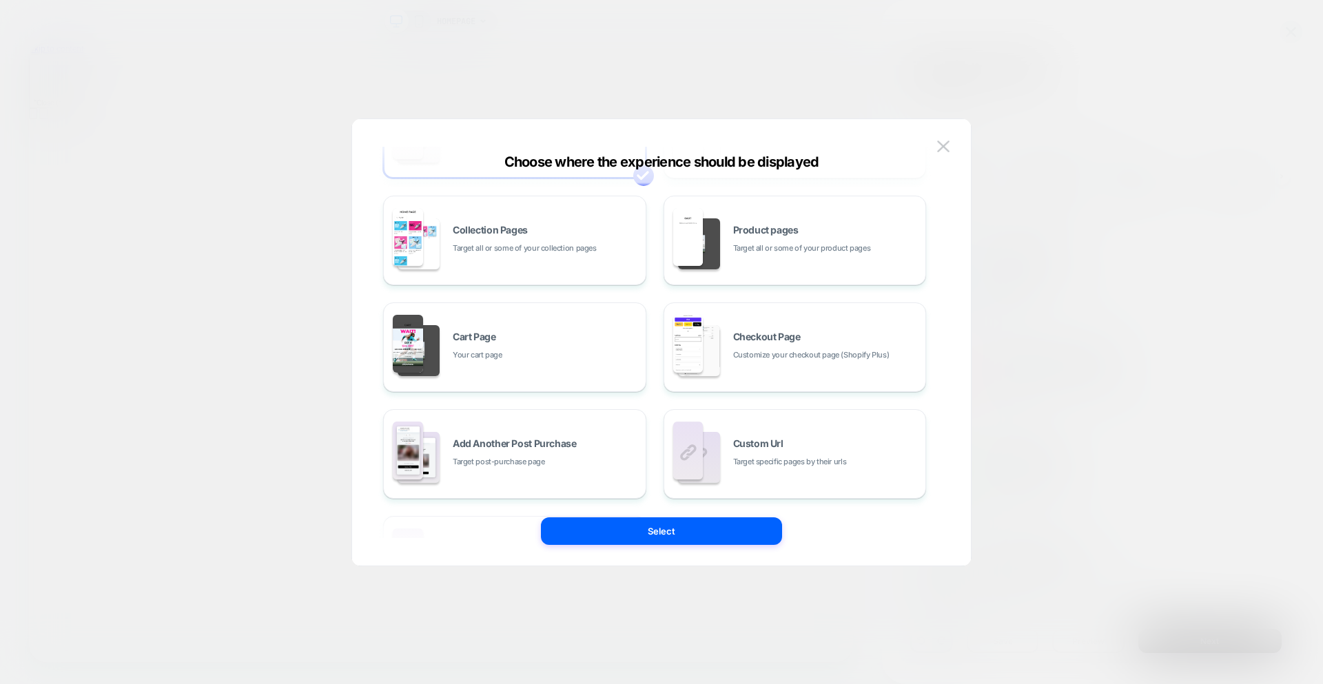
scroll to position [104, 0]
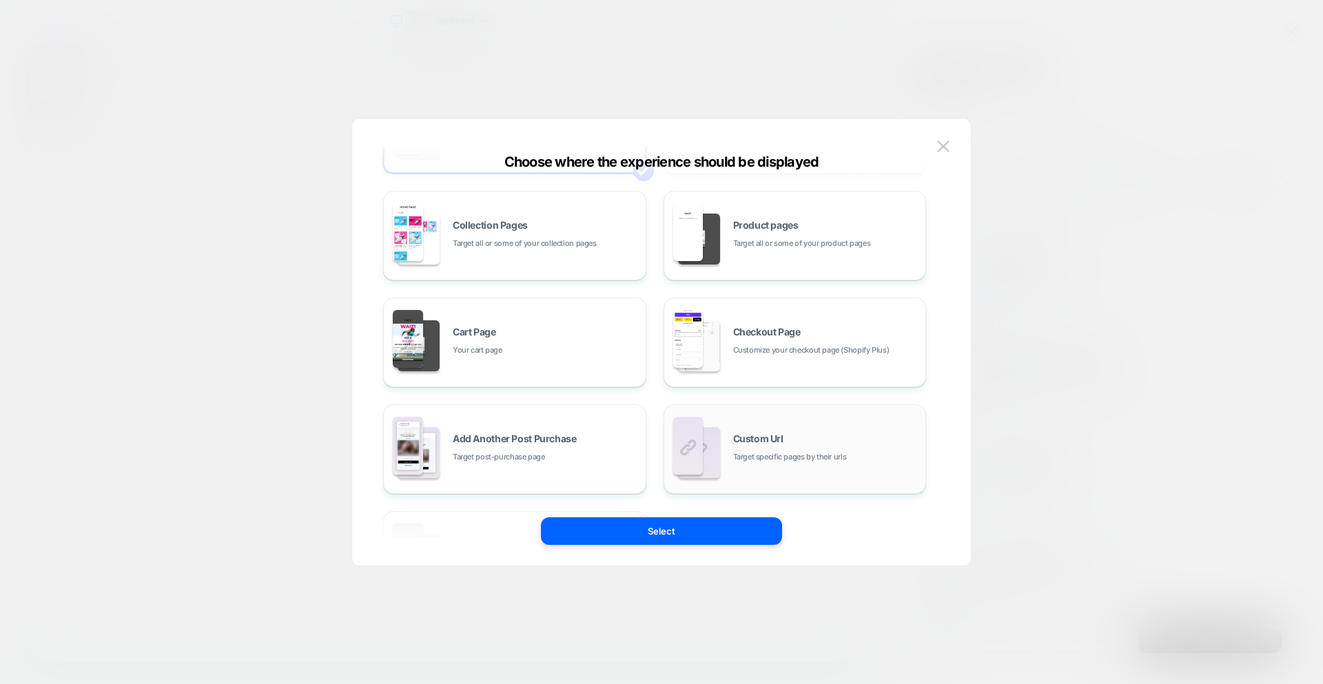
click at [842, 443] on div "Custom Url Target specific pages by their urls" at bounding box center [826, 449] width 186 height 30
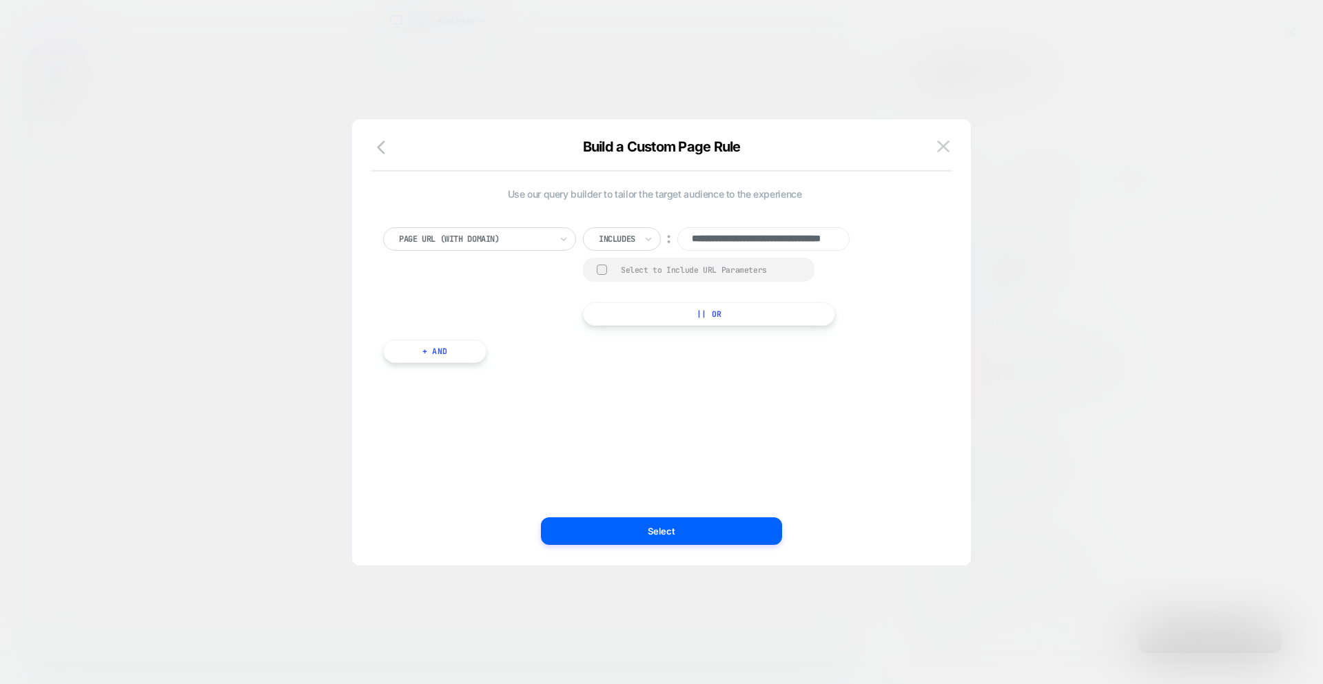
scroll to position [0, 0]
click at [627, 235] on div at bounding box center [617, 239] width 37 height 12
drag, startPoint x: 631, startPoint y: 282, endPoint x: 694, endPoint y: 230, distance: 81.8
click at [633, 282] on div "Is" at bounding box center [642, 277] width 90 height 22
click at [744, 230] on input "**********" at bounding box center [736, 238] width 172 height 23
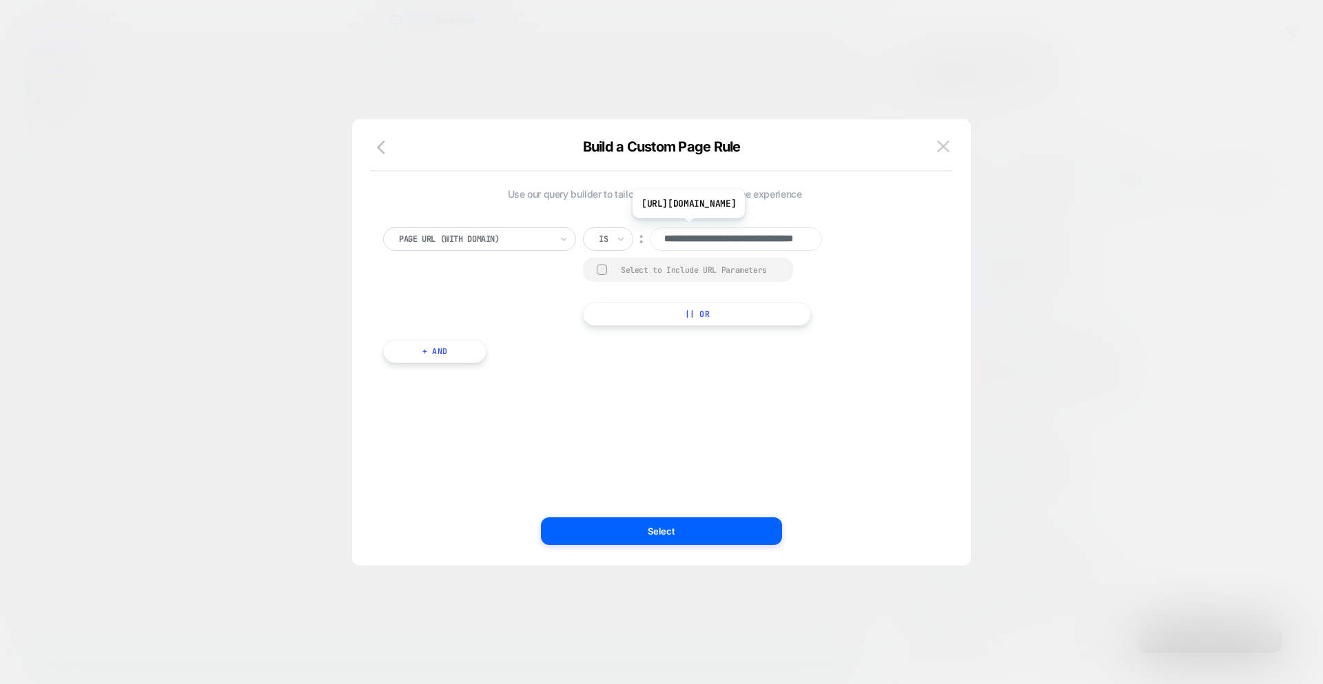
click at [740, 234] on input "**********" at bounding box center [736, 238] width 172 height 23
paste input "**********"
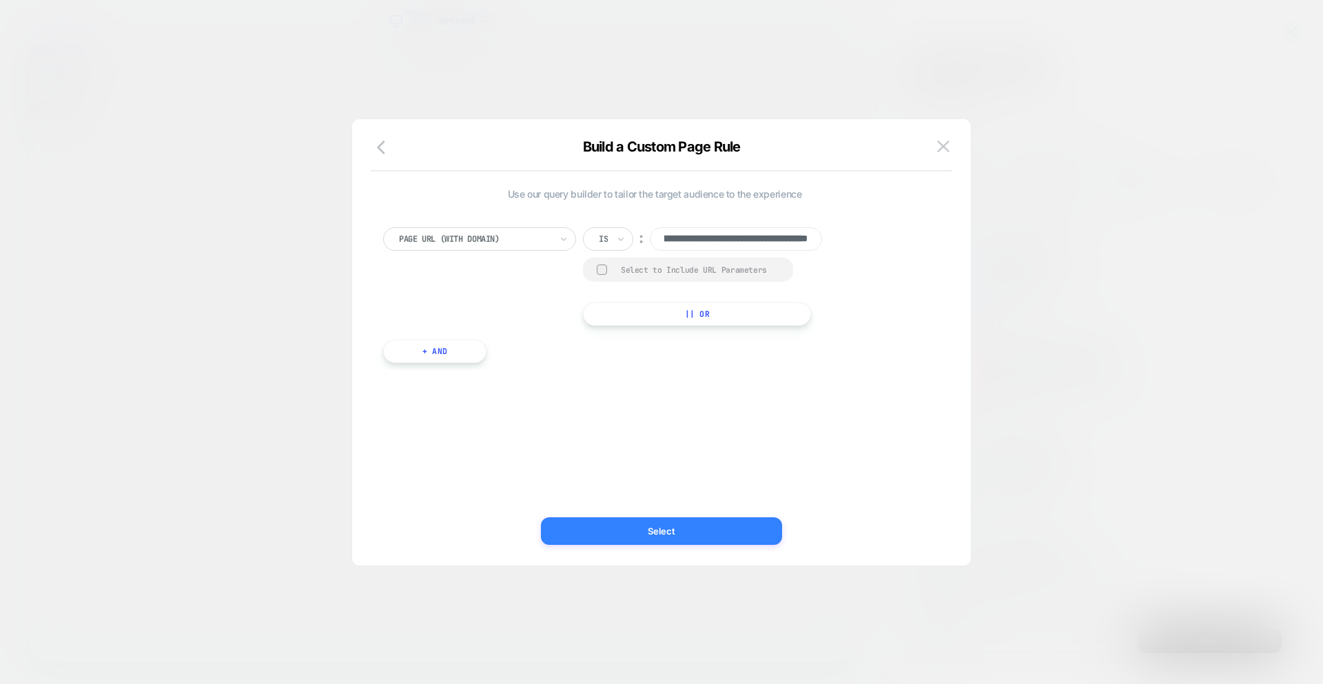
type input "**********"
click at [722, 538] on button "Select" at bounding box center [661, 532] width 241 height 28
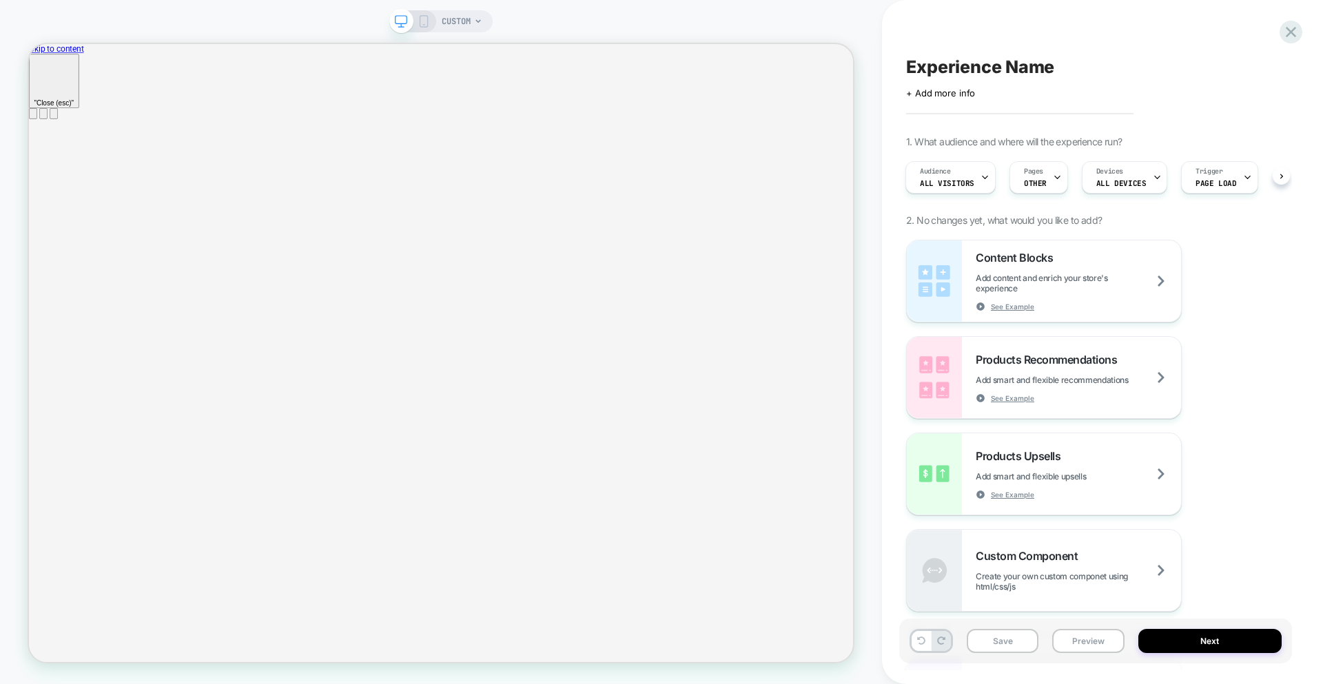
scroll to position [0, 1]
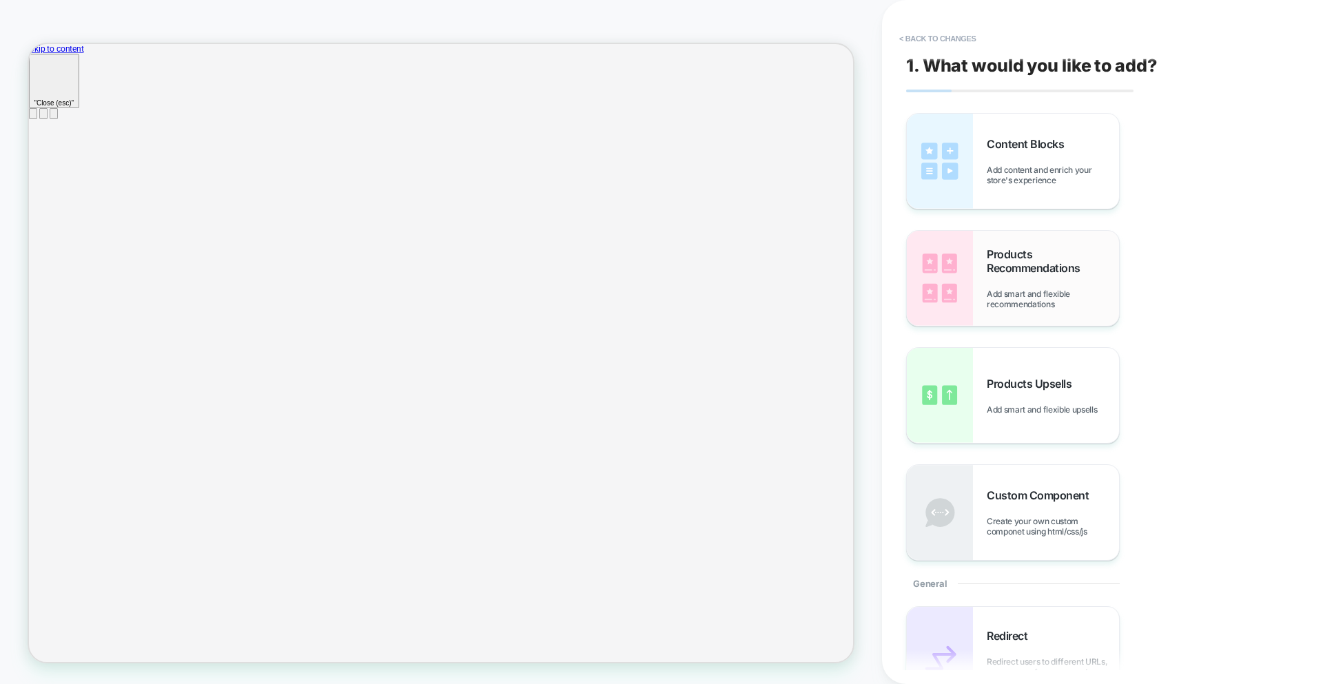
click at [1025, 285] on div "Products Recommendations Add smart and flexible recommendations" at bounding box center [1053, 278] width 132 height 62
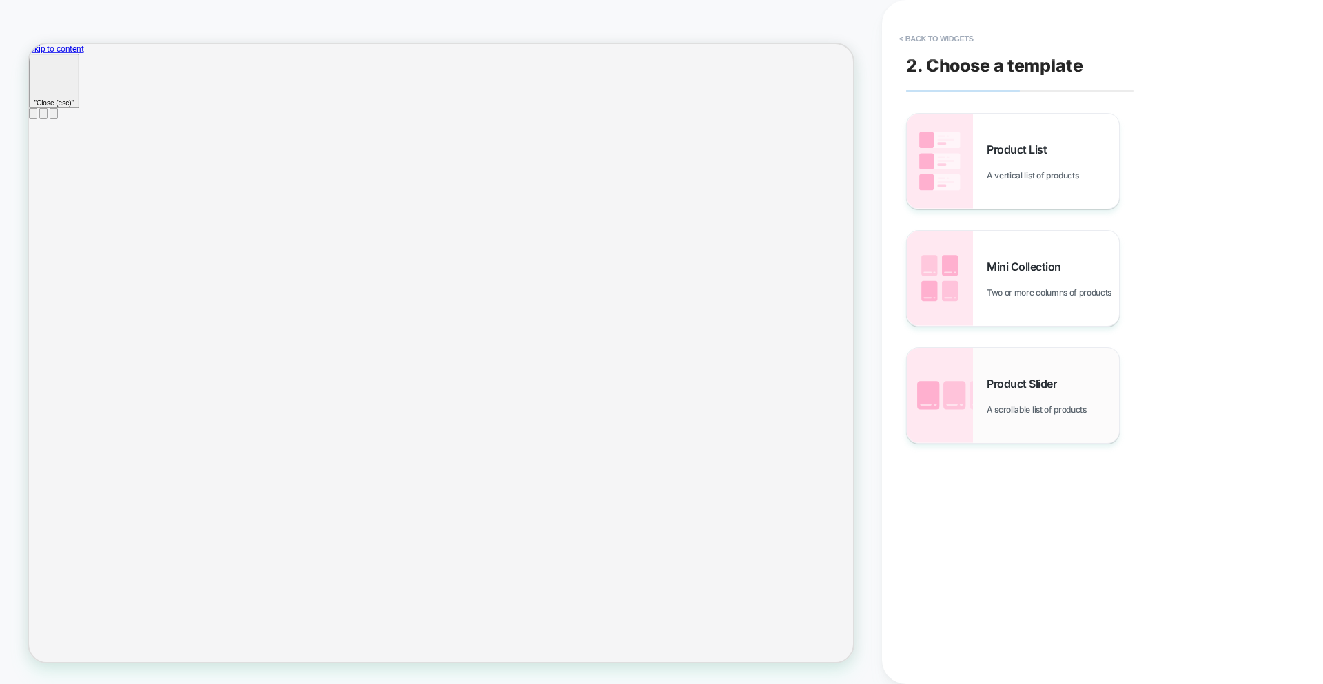
click at [1048, 390] on span "Product Slider" at bounding box center [1025, 384] width 77 height 14
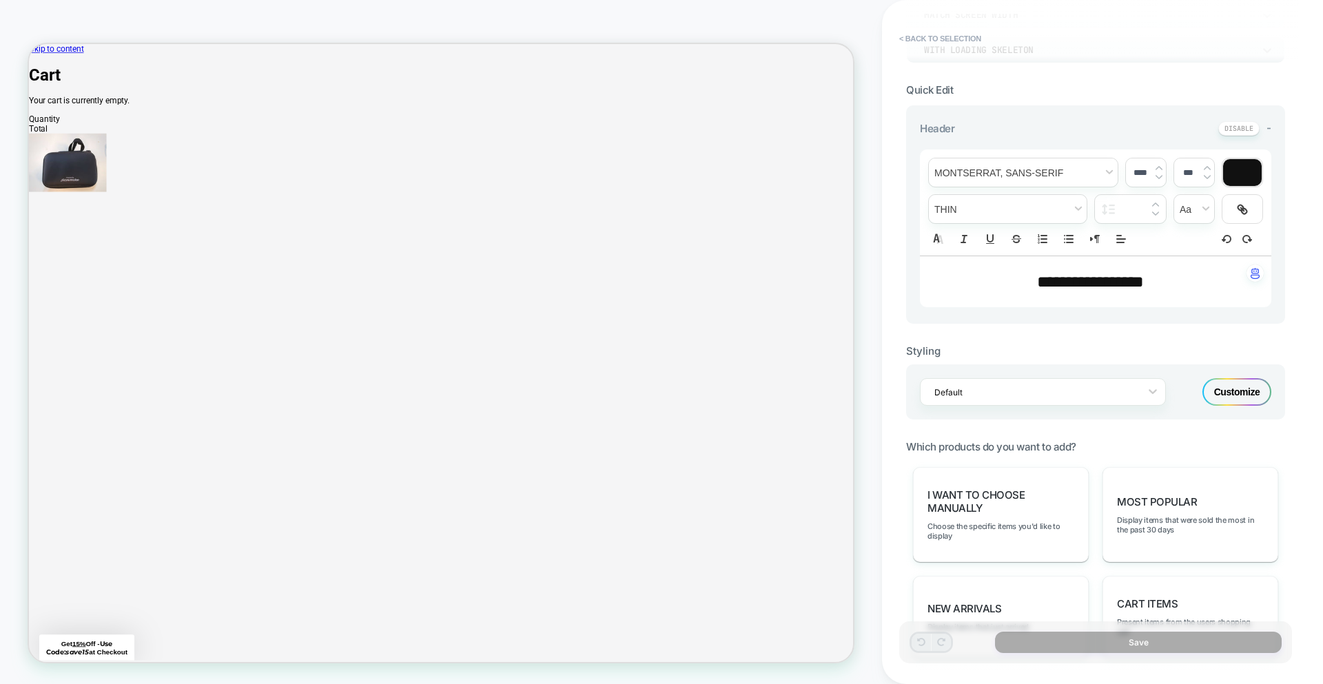
scroll to position [0, 0]
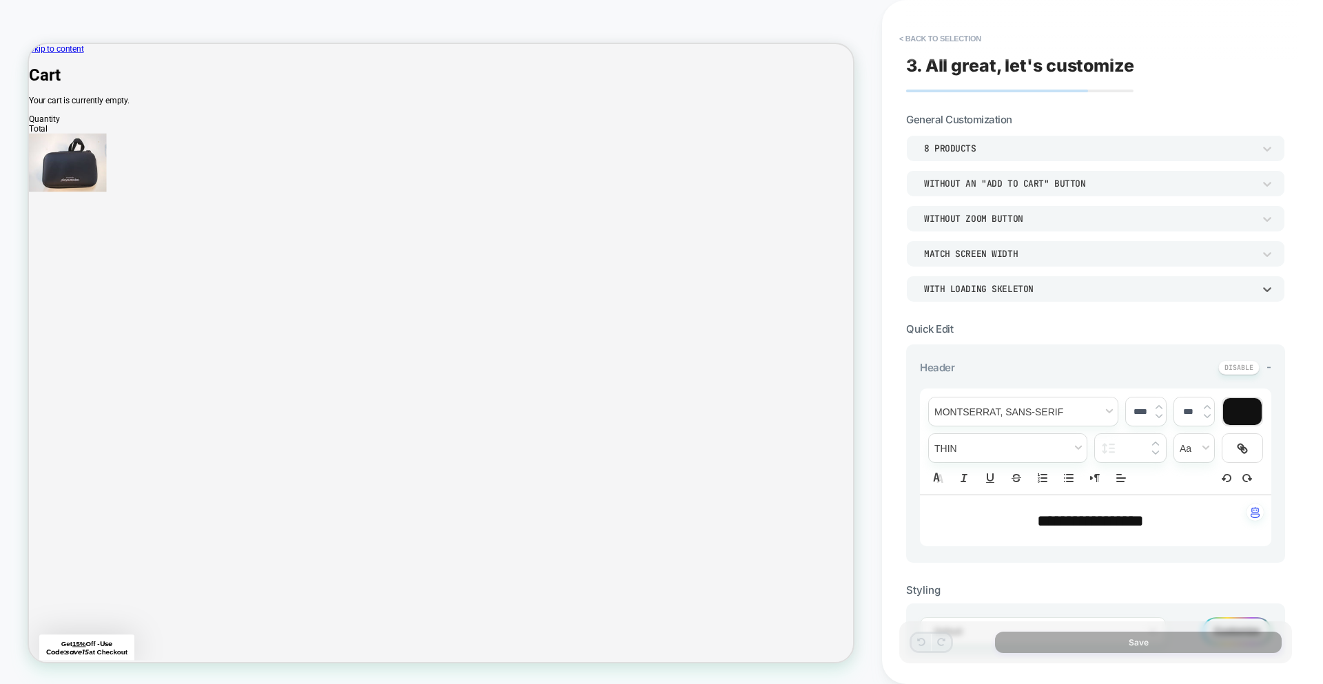
click at [1047, 291] on div "WITH LOADING SKELETON" at bounding box center [1088, 289] width 329 height 12
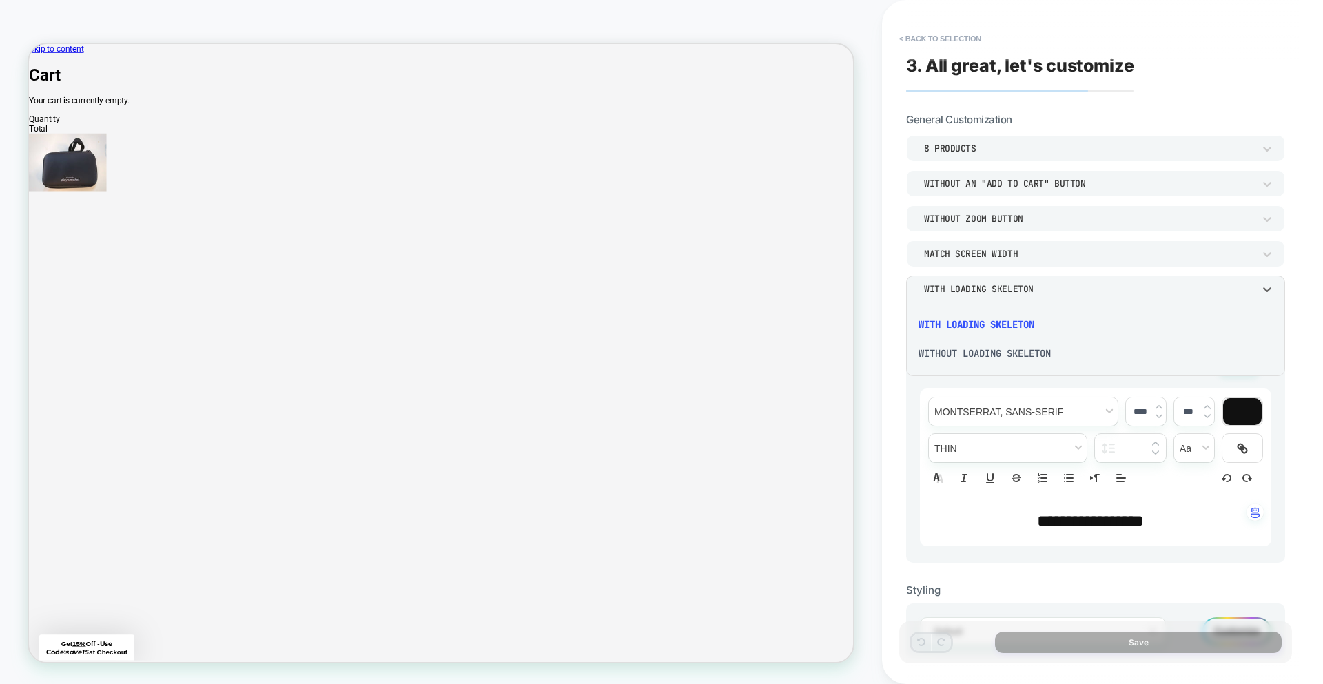
click at [1053, 291] on div at bounding box center [661, 342] width 1323 height 684
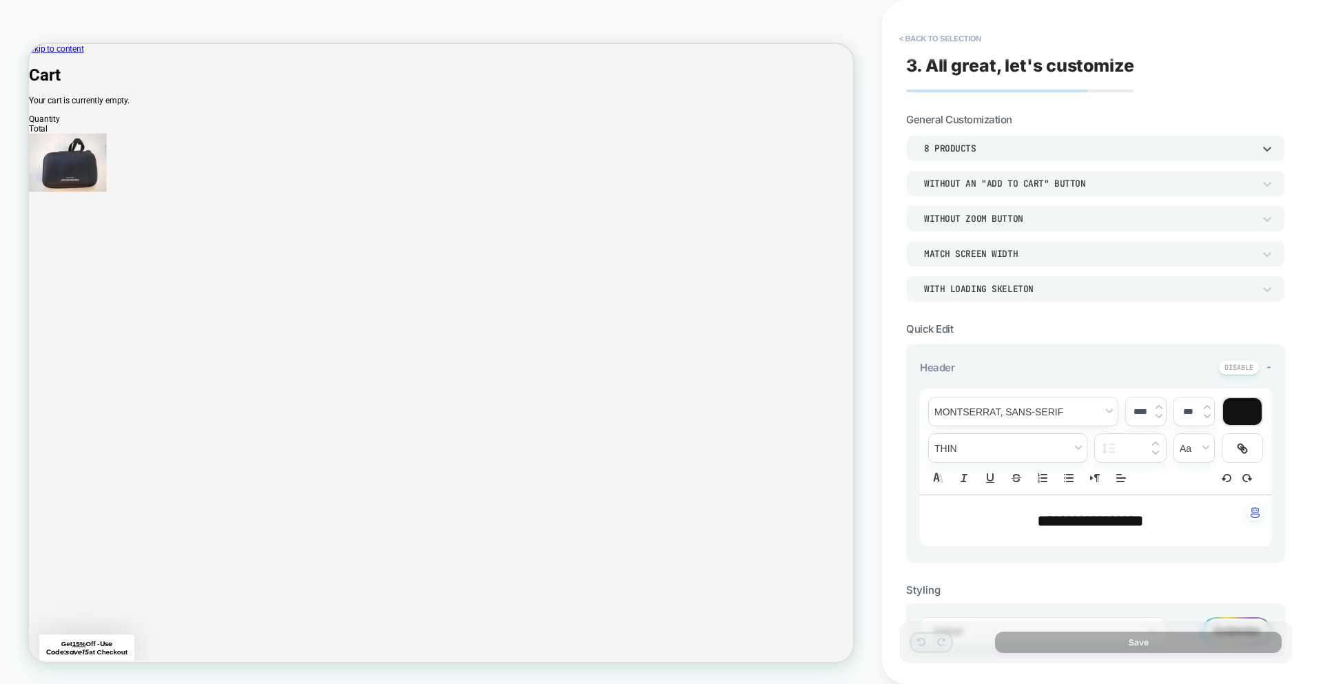
click at [1036, 145] on div "8 Products" at bounding box center [1088, 149] width 329 height 12
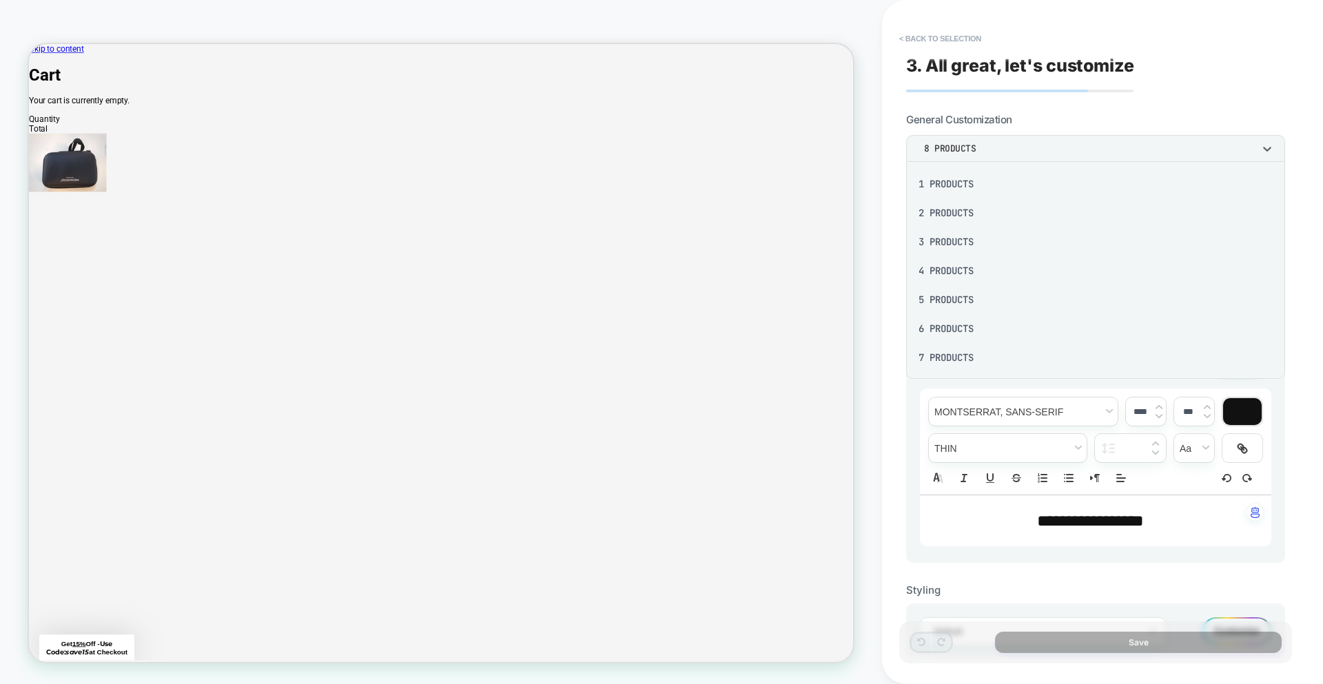
click at [983, 266] on div "4 Products" at bounding box center [1096, 270] width 368 height 29
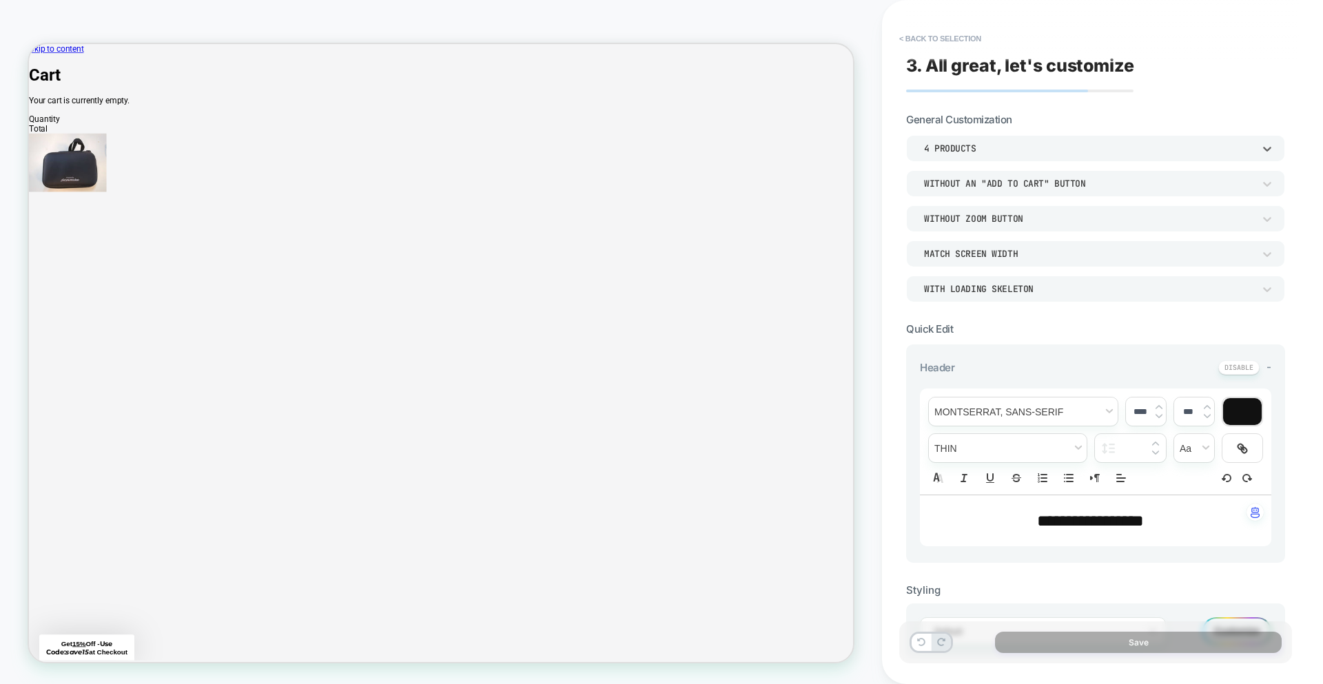
scroll to position [6, 0]
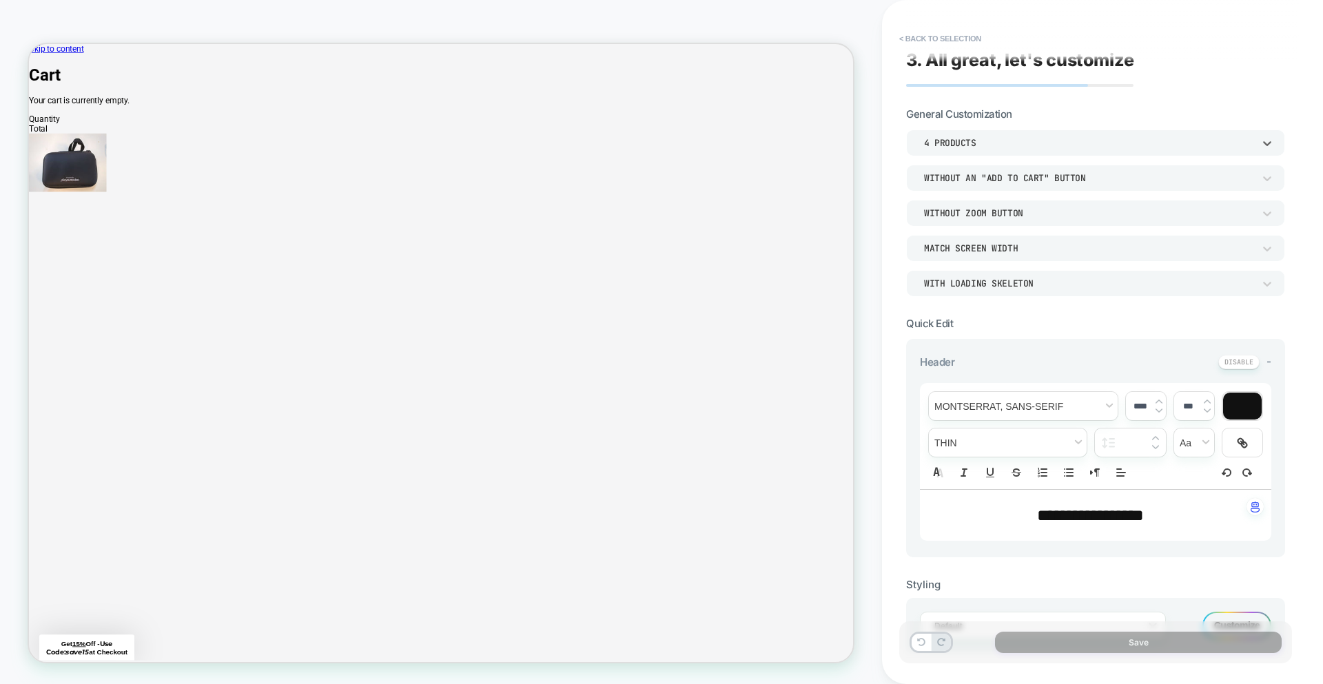
click at [1064, 184] on div "Without an "add to cart" button" at bounding box center [1088, 178] width 343 height 14
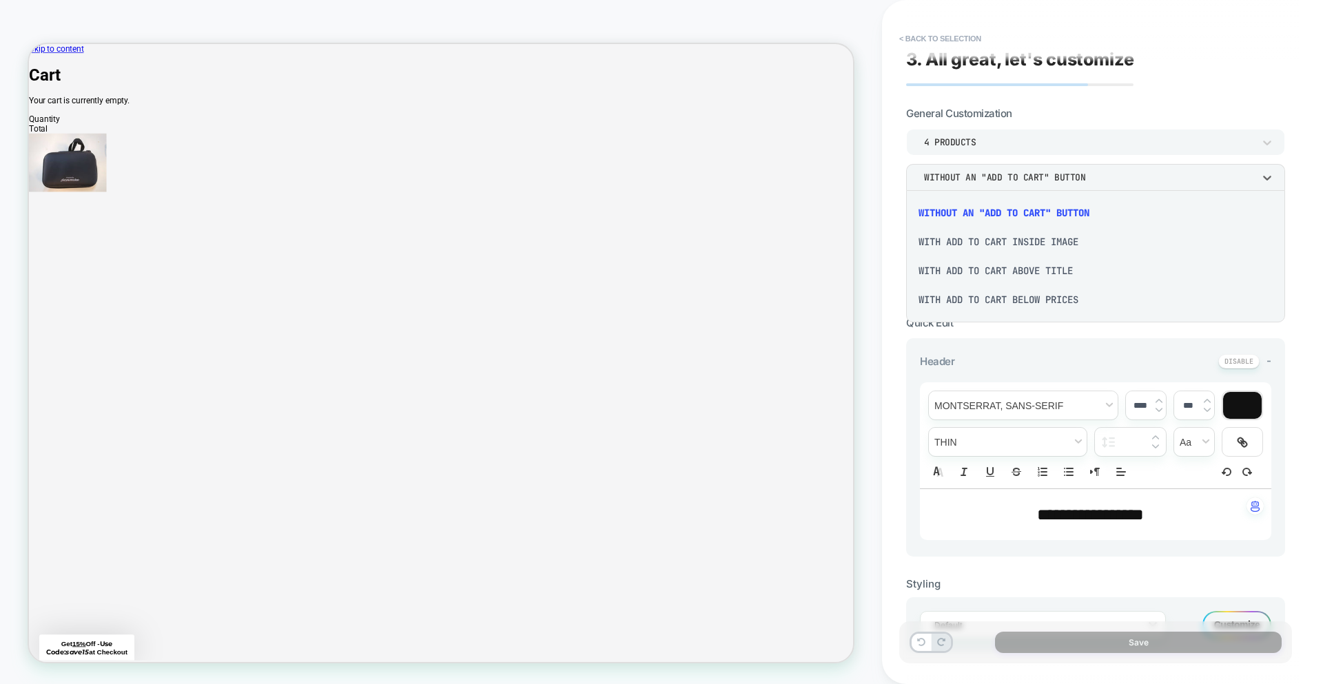
click at [1086, 242] on div "With add to cart inside image" at bounding box center [1096, 241] width 368 height 29
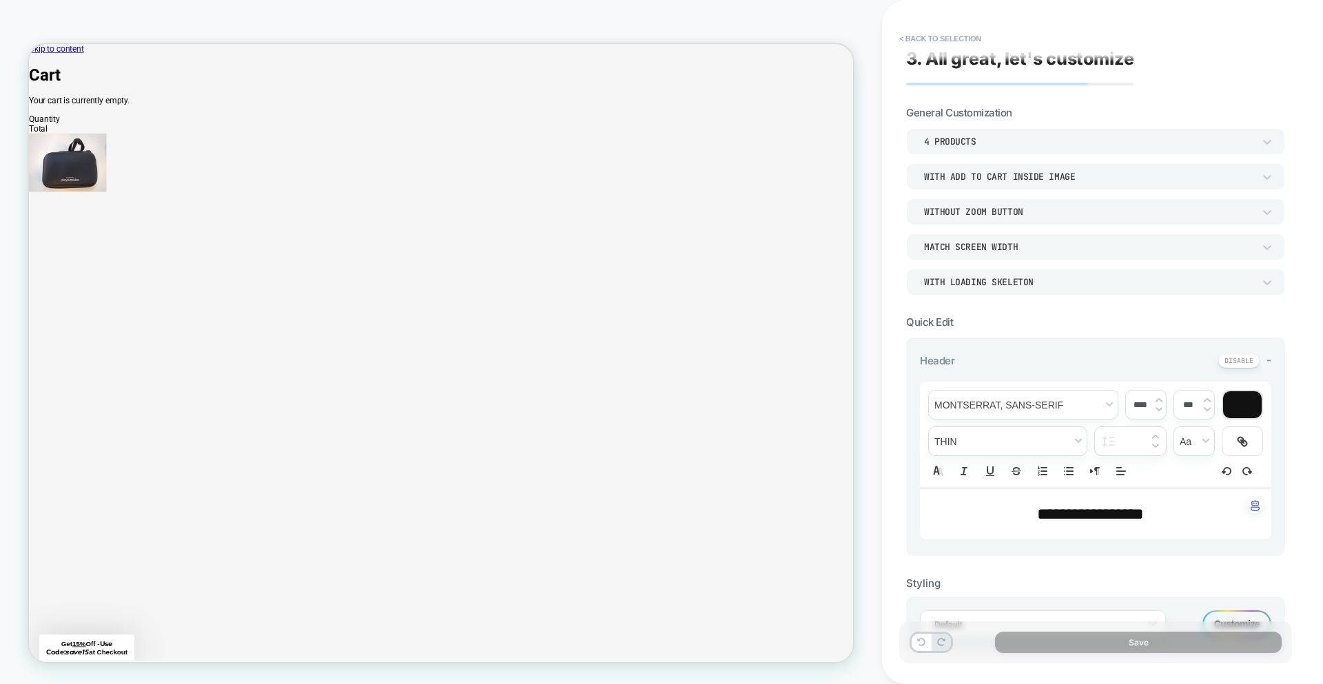
drag, startPoint x: 1044, startPoint y: 325, endPoint x: 882, endPoint y: 443, distance: 199.8
click at [1042, 325] on section "**********" at bounding box center [1095, 484] width 379 height 336
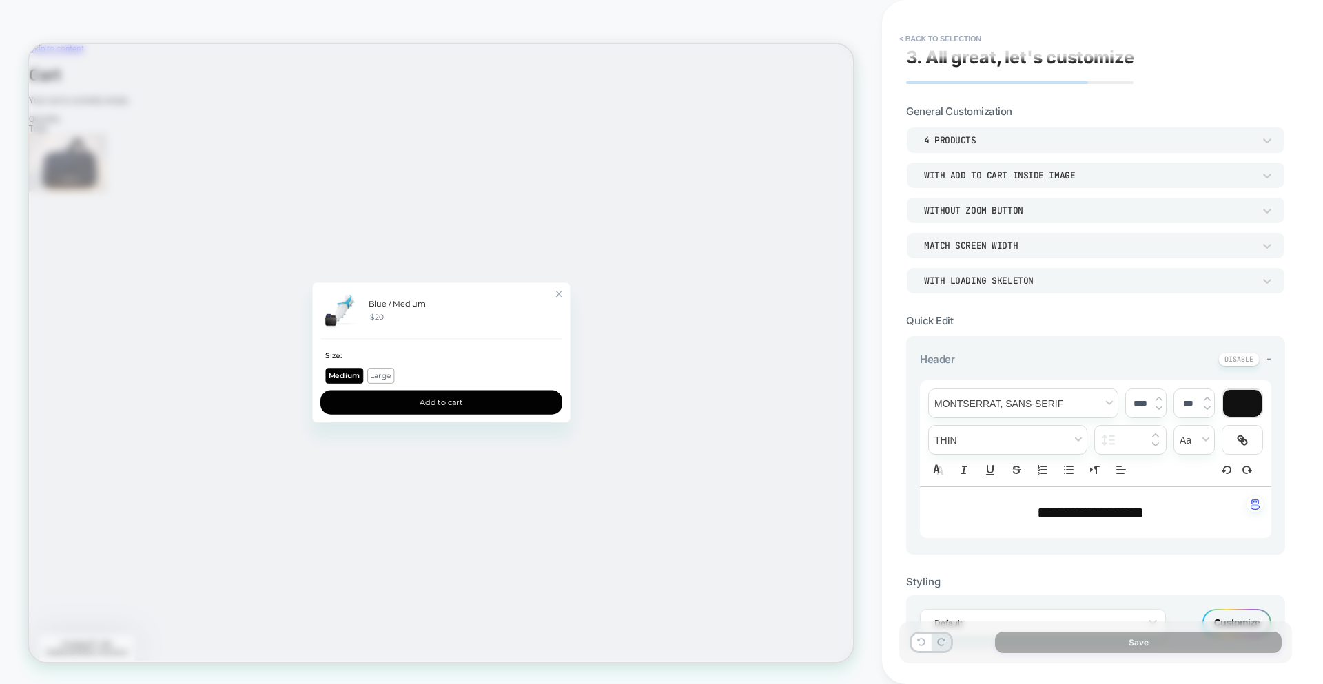
drag, startPoint x: 731, startPoint y: 378, endPoint x: 720, endPoint y: 392, distance: 17.2
click at [731, 378] on div "Blue / Medium $20" at bounding box center [579, 400] width 323 height 54
click at [736, 377] on div "Zoom Button" at bounding box center [736, 377] width 10 height 10
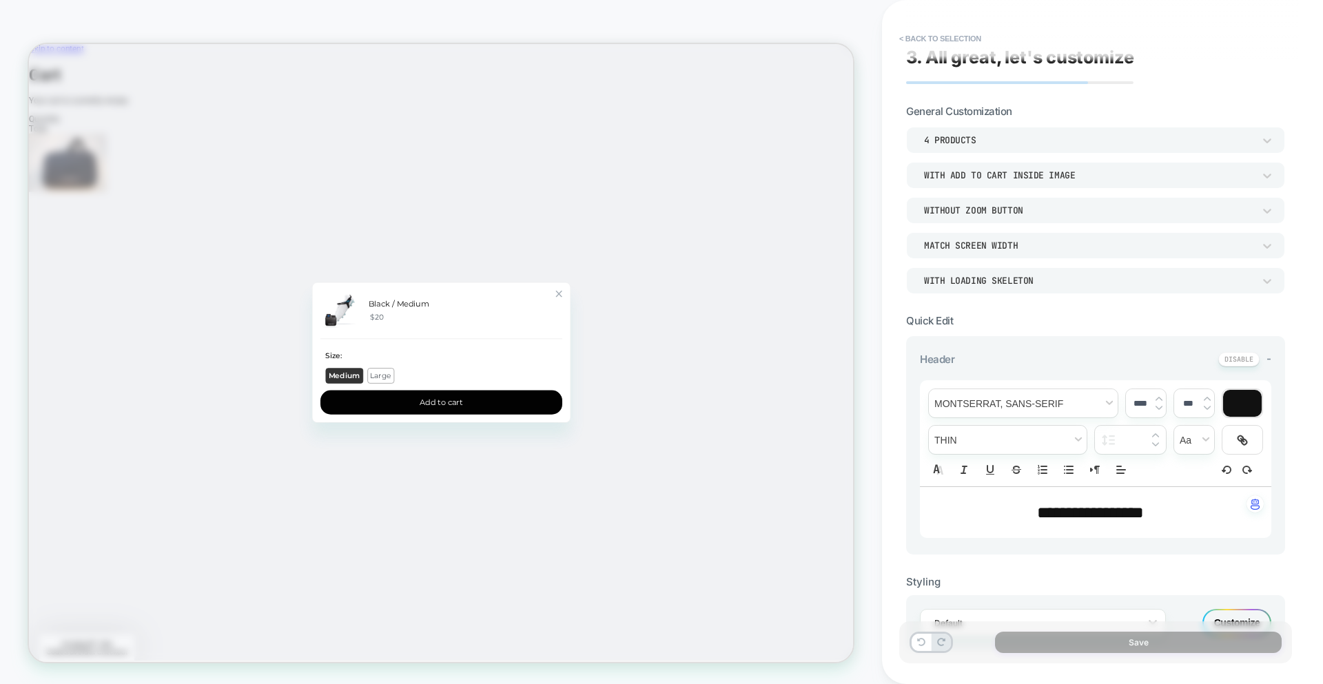
drag, startPoint x: 485, startPoint y: 482, endPoint x: 460, endPoint y: 484, distance: 24.9
click at [484, 483] on button "Large" at bounding box center [498, 486] width 36 height 21
drag, startPoint x: 436, startPoint y: 483, endPoint x: 452, endPoint y: 485, distance: 16.0
click at [443, 483] on button "Medium" at bounding box center [449, 486] width 48 height 21
click at [545, 515] on button "Add to cart" at bounding box center [579, 522] width 323 height 32
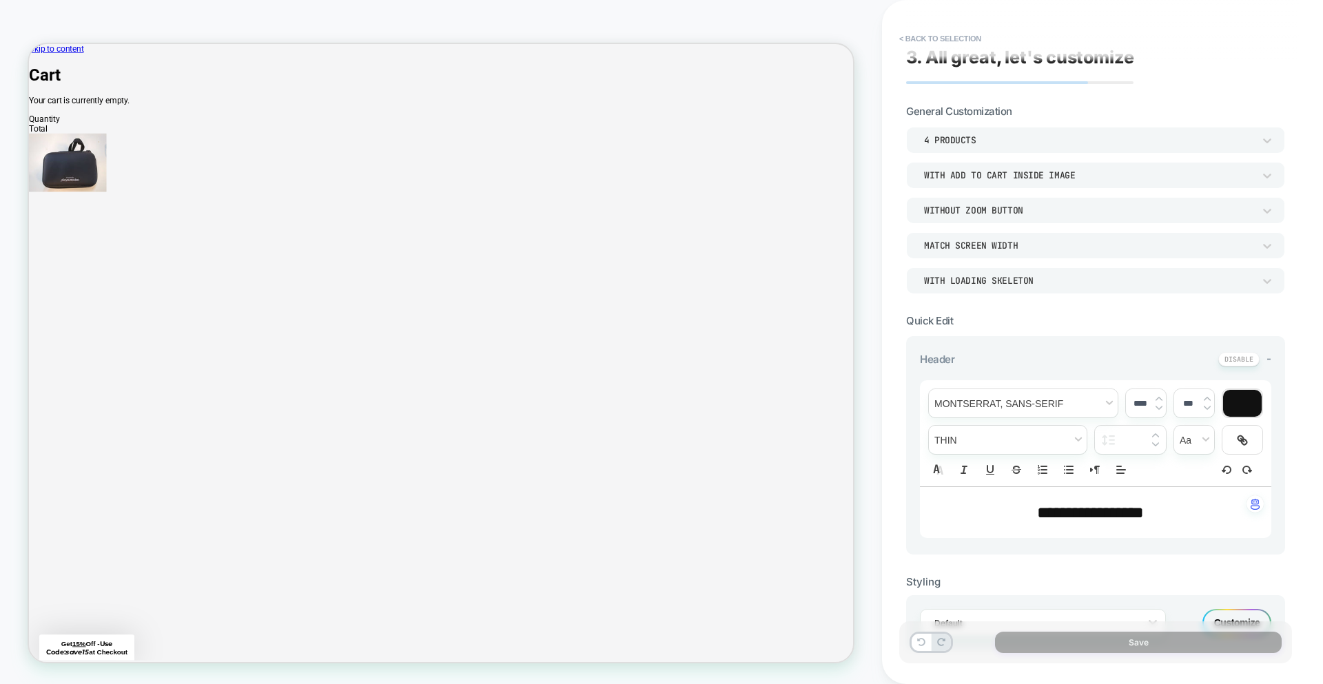
scroll to position [1, 0]
click at [865, 19] on div "CUSTOM" at bounding box center [441, 342] width 882 height 657
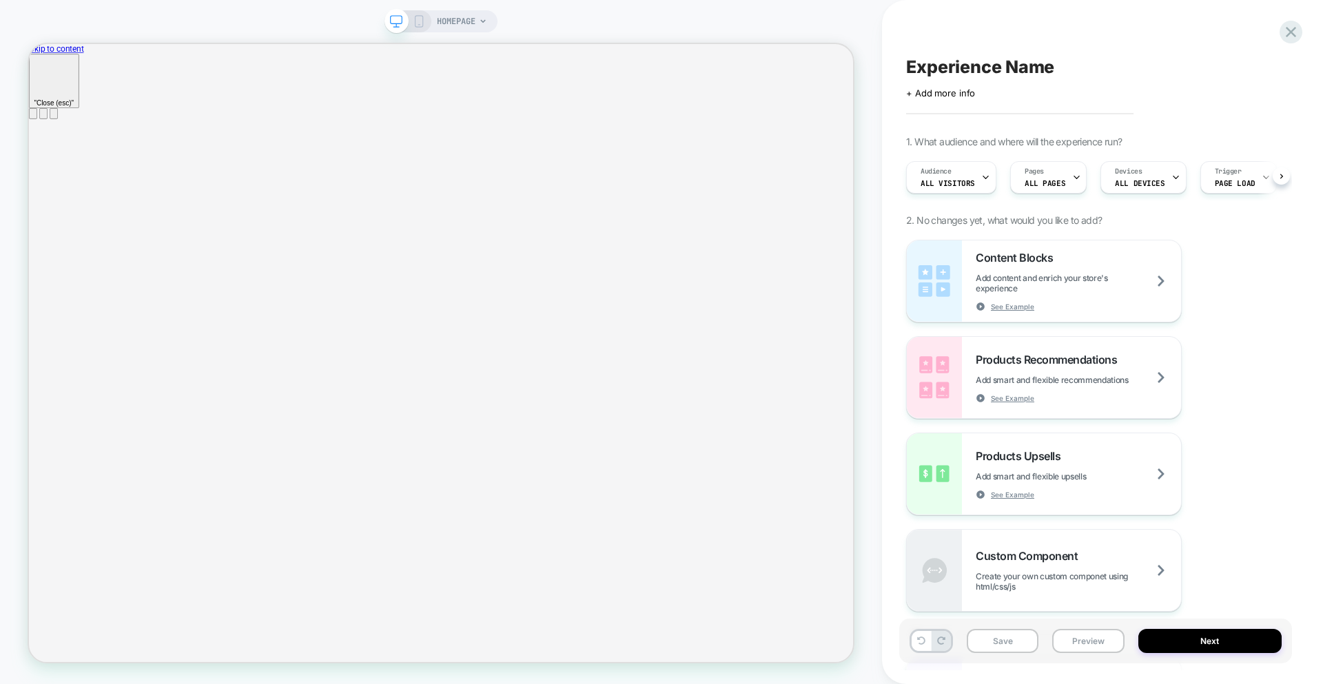
scroll to position [0, 1]
click at [1297, 35] on icon at bounding box center [1291, 32] width 19 height 19
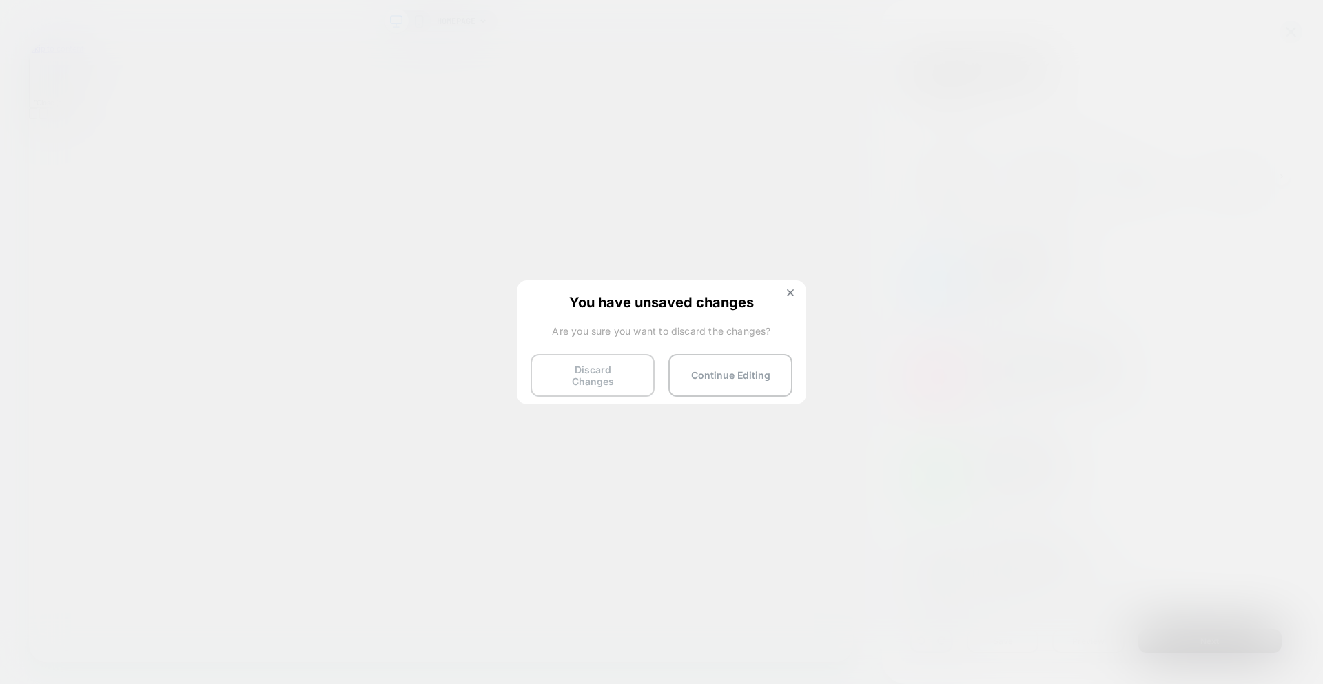
click at [600, 370] on button "Discard Changes" at bounding box center [593, 375] width 124 height 43
